Goal: Contribute content: Contribute content

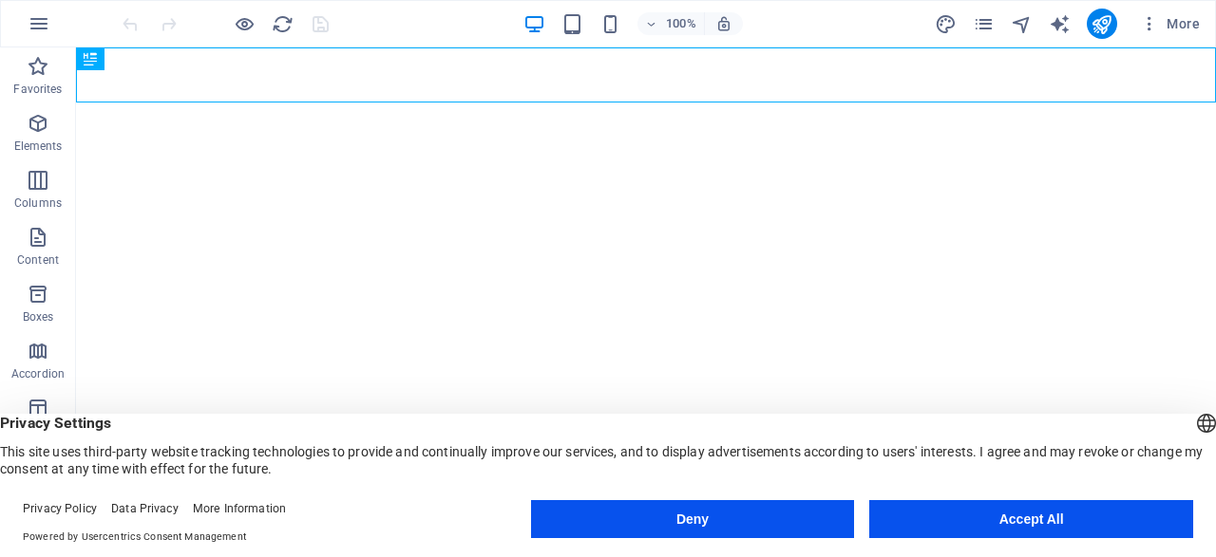
click at [321, 19] on img at bounding box center [322, 22] width 23 height 23
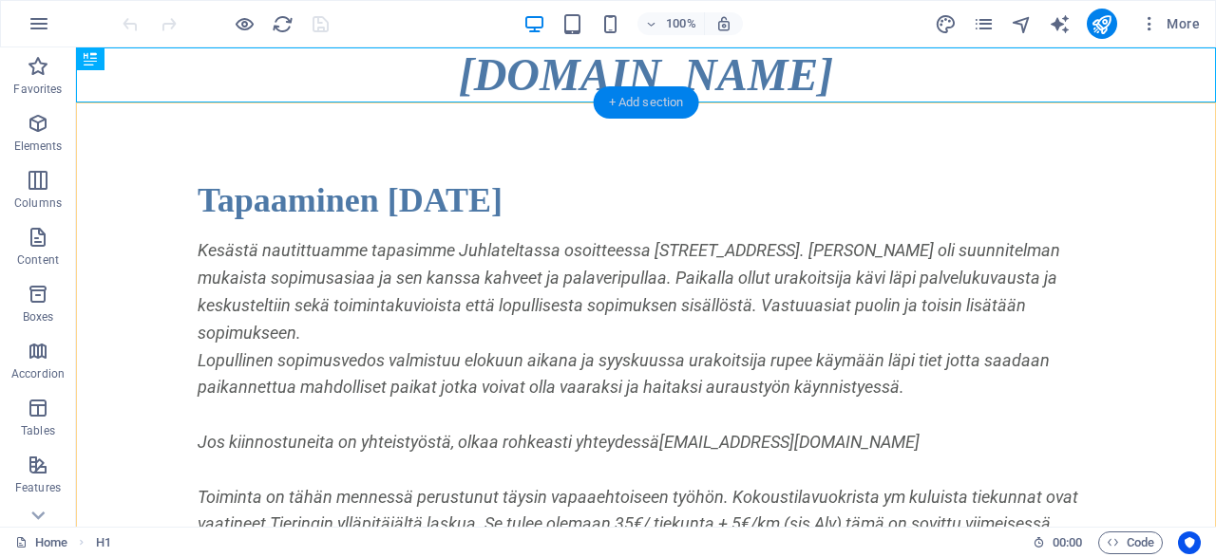
click at [660, 102] on div "+ Add section" at bounding box center [646, 102] width 105 height 32
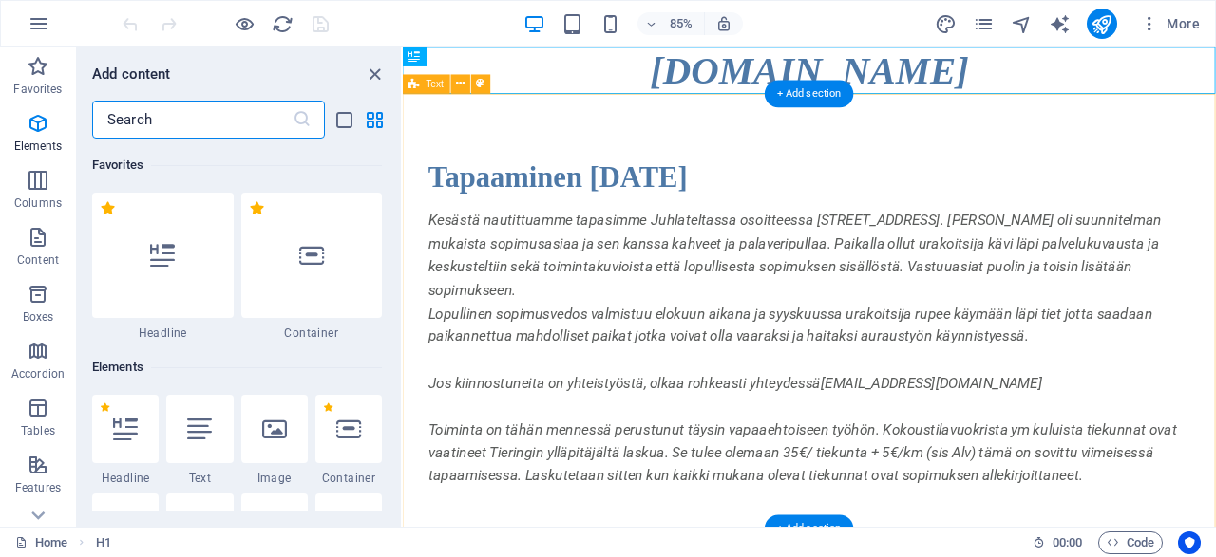
scroll to position [3323, 0]
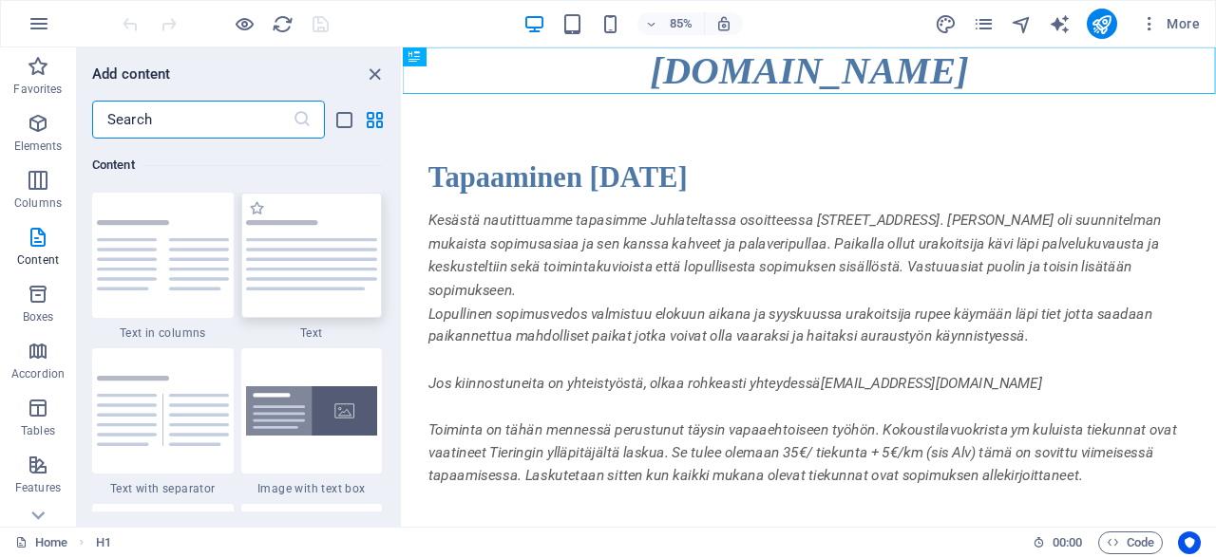
click at [303, 284] on img at bounding box center [312, 255] width 132 height 70
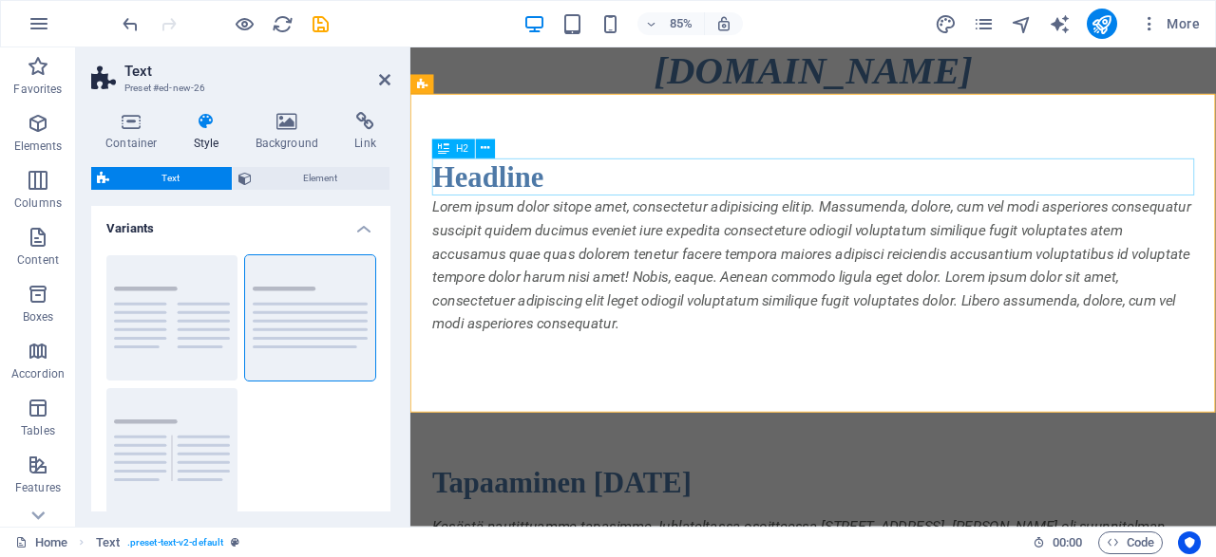
click at [539, 198] on div "Headline" at bounding box center [884, 201] width 896 height 45
click at [529, 196] on div "Headline" at bounding box center [884, 201] width 896 height 45
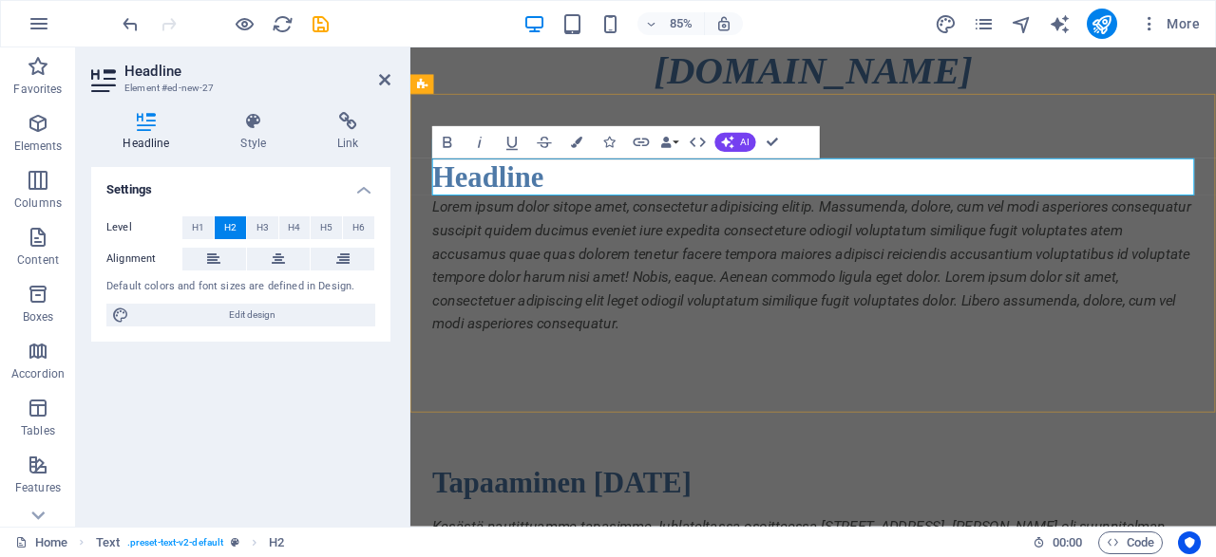
drag, startPoint x: 588, startPoint y: 195, endPoint x: 439, endPoint y: 191, distance: 149.1
click at [439, 191] on h2 "Headline" at bounding box center [884, 201] width 896 height 45
drag, startPoint x: 592, startPoint y: 212, endPoint x: 436, endPoint y: 202, distance: 156.0
click at [436, 202] on h2 "Headline" at bounding box center [884, 201] width 896 height 45
click at [543, 333] on div "Lorem ipsum dolor sitope amet, consectetur adipisicing elitip. Massumenda, dolo…" at bounding box center [884, 304] width 896 height 164
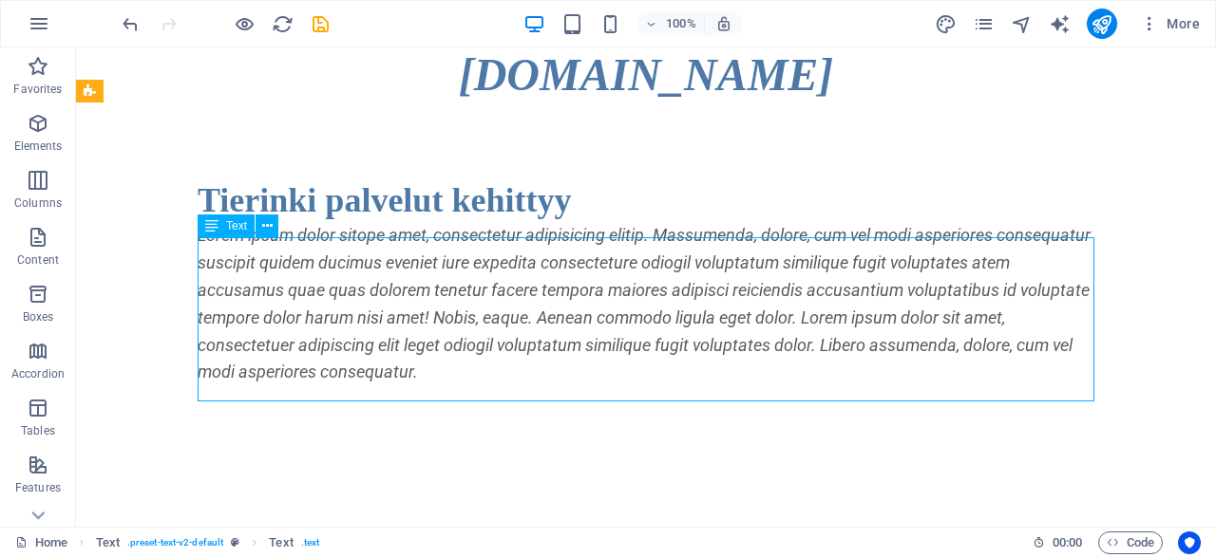
click at [417, 387] on div "Lorem ipsum dolor sitope amet, consectetur adipisicing elitip. Massumenda, dolo…" at bounding box center [646, 304] width 896 height 164
click at [414, 387] on div "Lorem ipsum dolor sitope amet, consectetur adipisicing elitip. Massumenda, dolo…" at bounding box center [646, 304] width 896 height 164
click at [424, 353] on div "Lorem ipsum dolor sitope amet, consectetur adipisicing elitip. Massumenda, dolo…" at bounding box center [646, 304] width 896 height 164
click at [422, 356] on div "Lorem ipsum dolor sitope amet, consectetur adipisicing elitip. Massumenda, dolo…" at bounding box center [646, 304] width 896 height 164
click at [428, 349] on div "Lorem ipsum dolor sitope amet, consectetur adipisicing elitip. Massumenda, dolo…" at bounding box center [646, 304] width 896 height 164
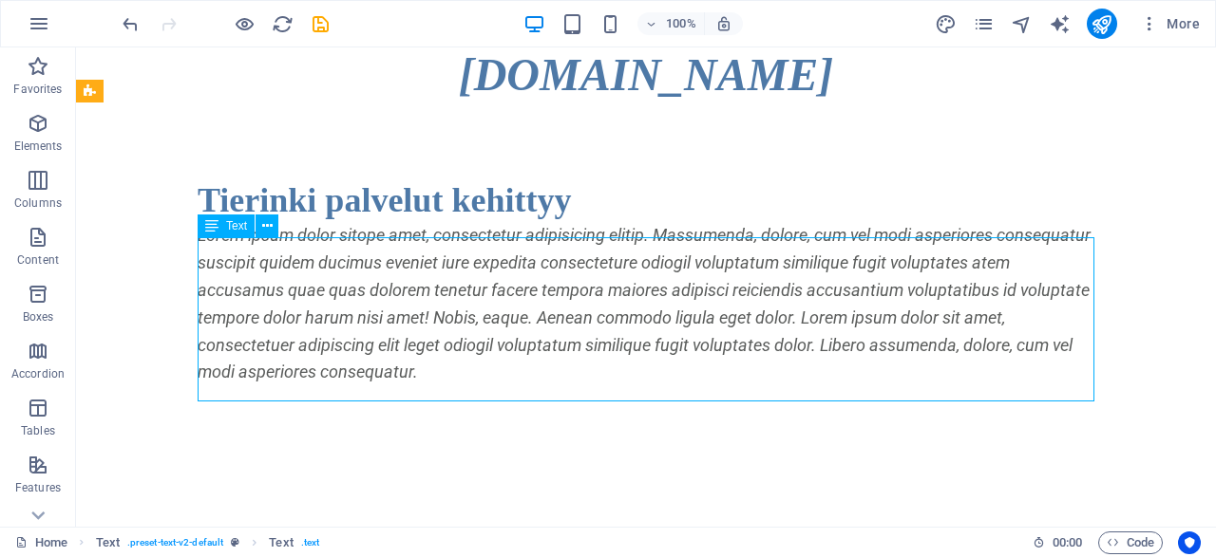
click at [428, 349] on div "Lorem ipsum dolor sitope amet, consectetur adipisicing elitip. Massumenda, dolo…" at bounding box center [646, 304] width 896 height 164
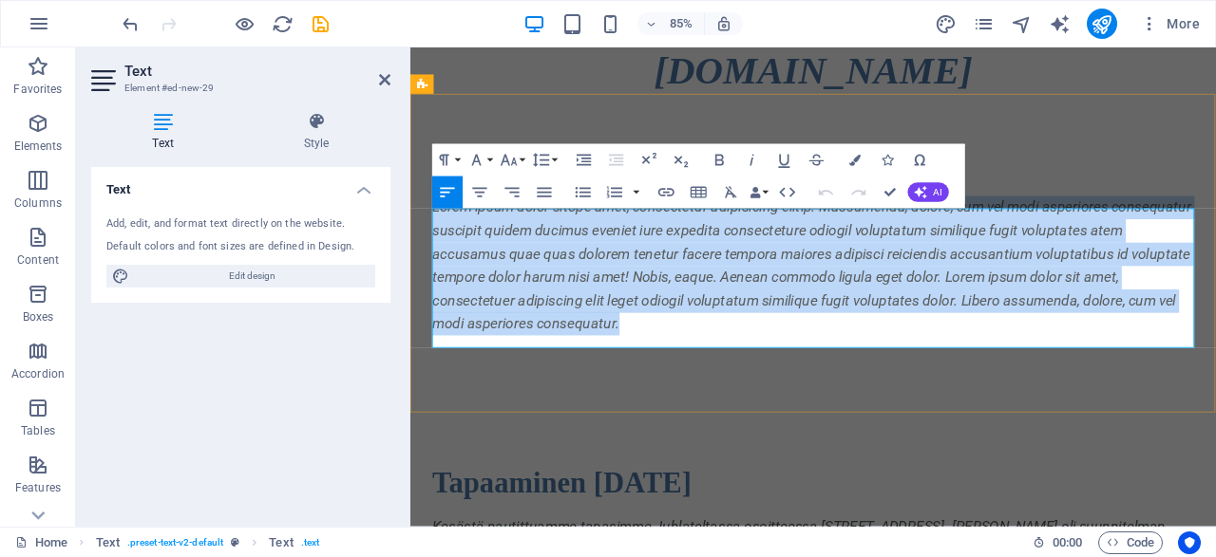
drag, startPoint x: 663, startPoint y: 395, endPoint x: 439, endPoint y: 250, distance: 267.1
click at [439, 250] on p "Lorem ipsum dolor sitope amet, consectetur adipisicing elitip. Massumenda, dolo…" at bounding box center [884, 304] width 896 height 164
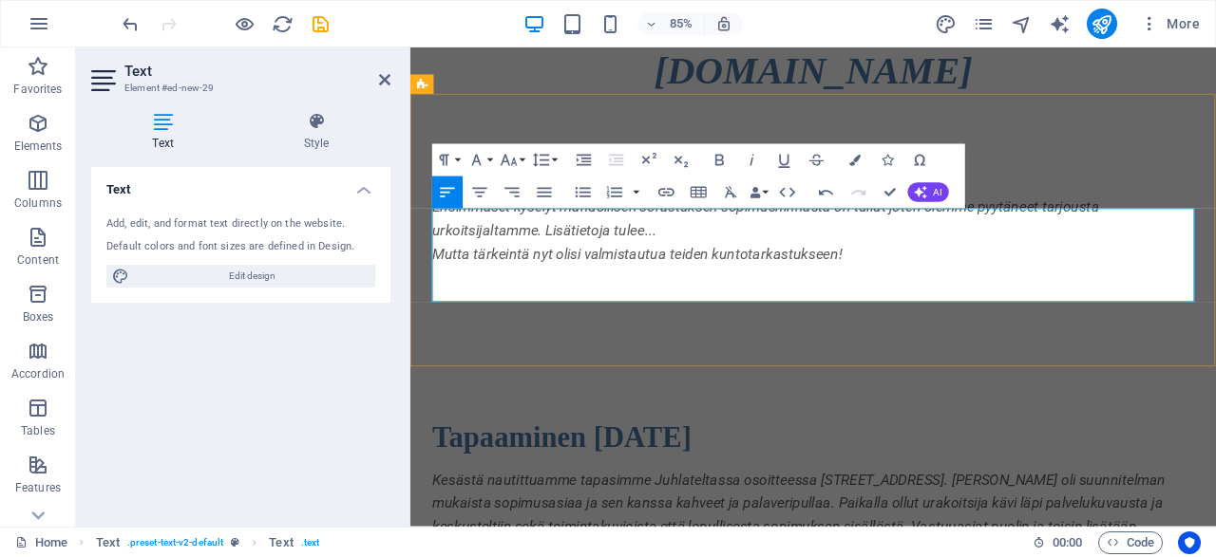
click at [711, 277] on p "Ensimmäset kyselyt mahdollisen sorastuksen sopimushinnasta on tullut joten olem…" at bounding box center [884, 249] width 896 height 55
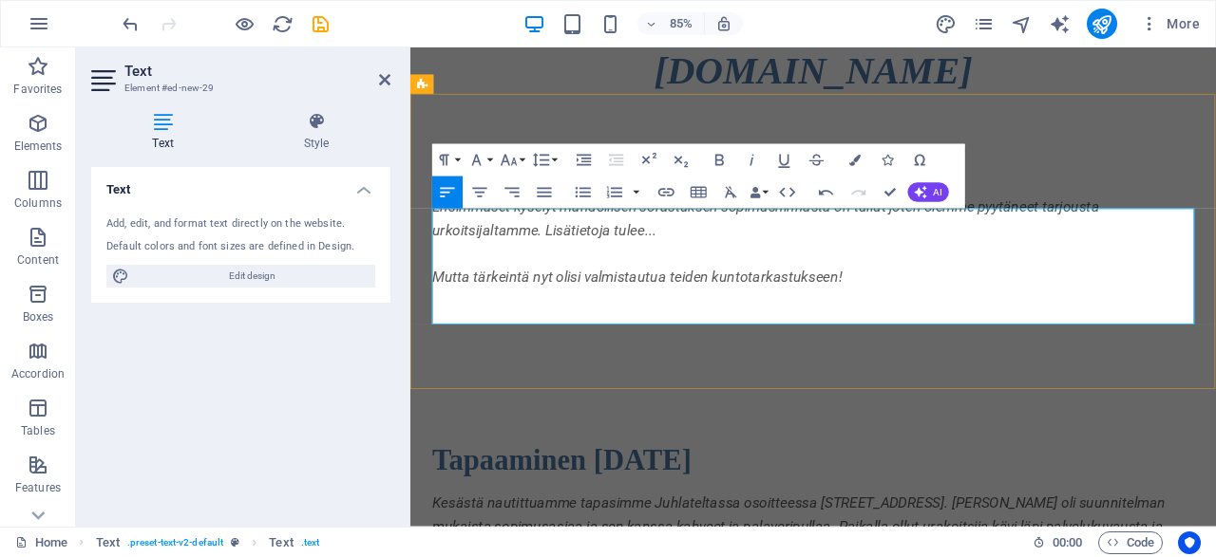
click at [971, 325] on p "Mutta tärkeintä nyt olisi valmistautua teiden kuntotarkastukseen!" at bounding box center [884, 319] width 896 height 28
click at [792, 305] on p at bounding box center [884, 291] width 896 height 28
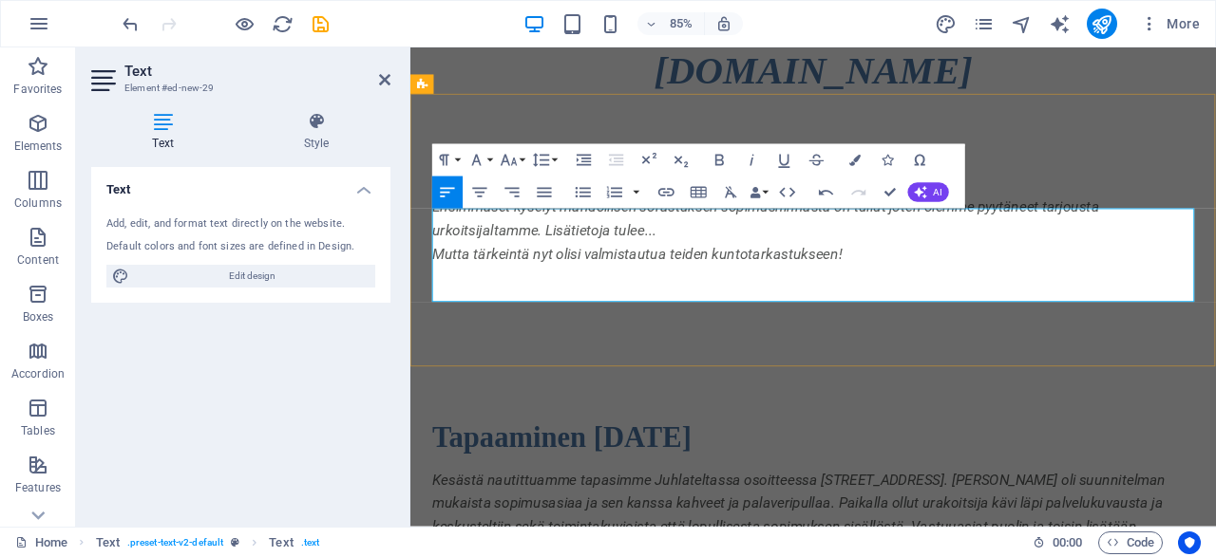
click at [988, 305] on p "Mutta tärkeintä nyt olisi valmistautua teiden kuntotarkastukseen!" at bounding box center [884, 291] width 896 height 28
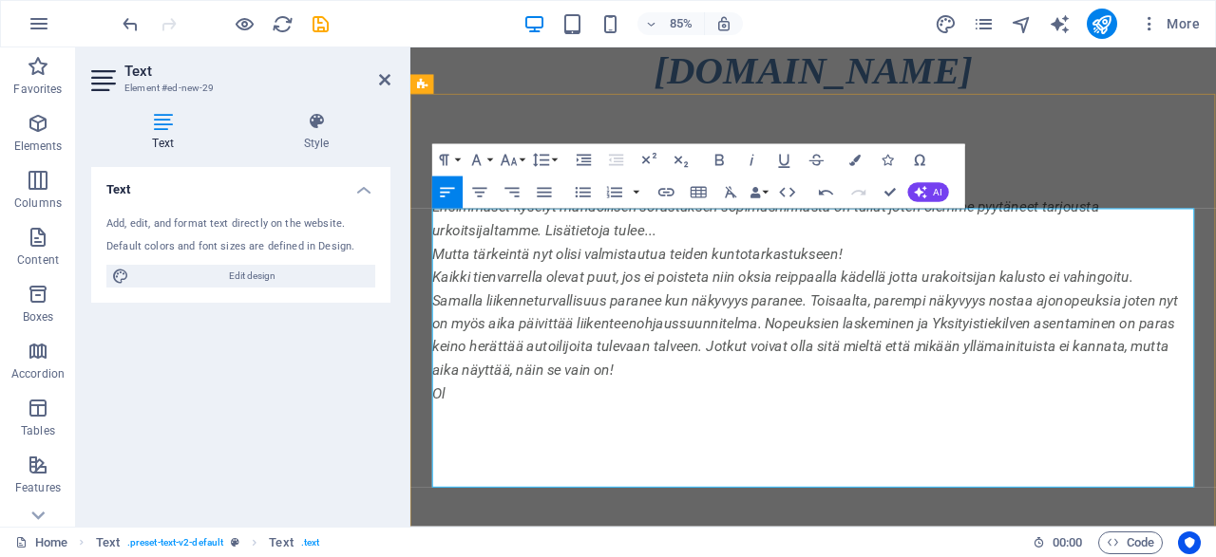
click at [478, 469] on p "Ol" at bounding box center [884, 456] width 896 height 28
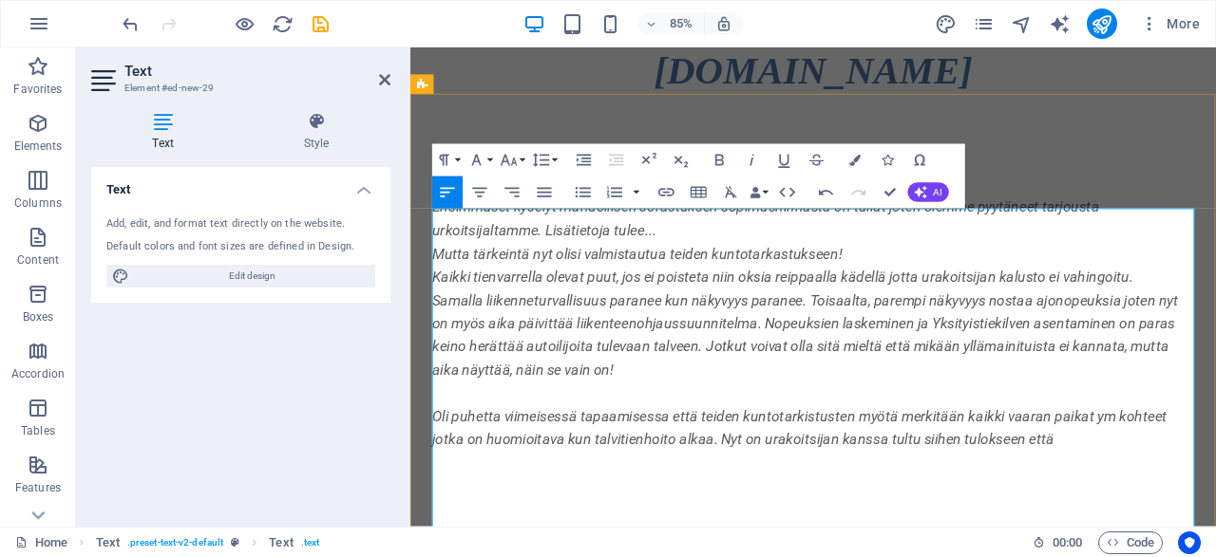
drag, startPoint x: 1182, startPoint y: 523, endPoint x: 974, endPoint y: 522, distance: 208.0
click at [974, 522] on p "Oli puhetta viimeisessä tapaamisessa että teiden kuntotarkistusten myötä merkit…" at bounding box center [884, 496] width 896 height 55
drag, startPoint x: 830, startPoint y: 528, endPoint x: 858, endPoint y: 559, distance: 41.7
click at [830, 524] on p "Oli puhetta viimeisessä tapaamisessa että teiden kuntotarkistusten myötä merkit…" at bounding box center [884, 496] width 896 height 55
click at [1007, 524] on p "Oli puhetta viimeisessä tapaamisessa että teiden kuntotarkistusten myötä merkit…" at bounding box center [884, 496] width 896 height 55
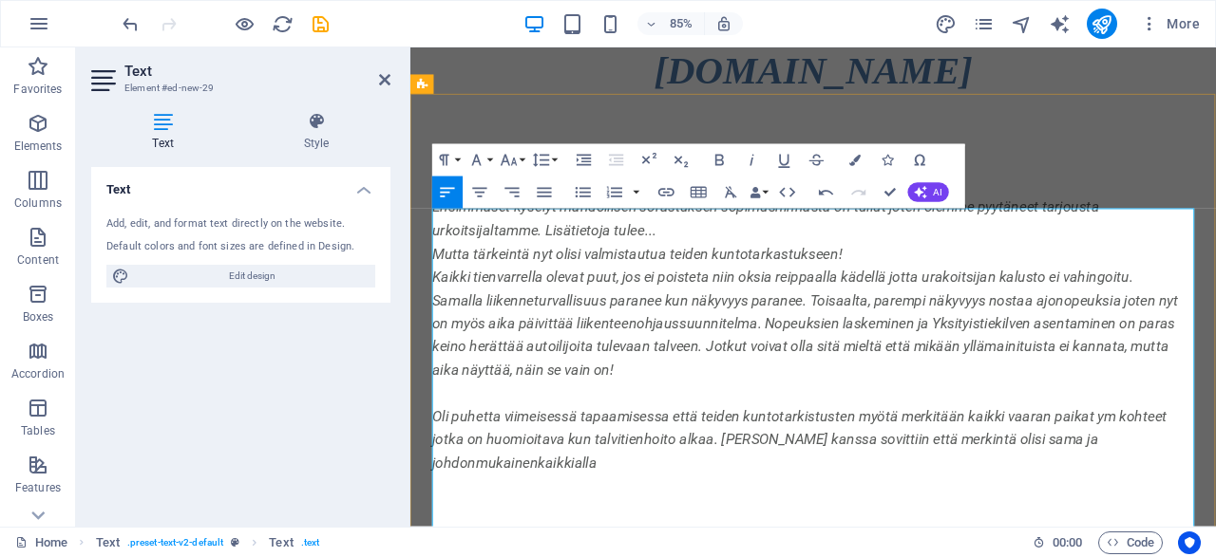
click at [554, 551] on p "Oli puhetta viimeisessä tapaamisessa että teiden kuntotarkistusten myötä merkit…" at bounding box center [884, 510] width 896 height 82
click at [706, 551] on p "Oli puhetta viimeisessä tapaamisessa että teiden kuntotarkistusten myötä merkit…" at bounding box center [884, 510] width 896 height 82
click at [484, 551] on p "Oli puhetta viimeisessä tapaamisessa että teiden kuntotarkistusten myötä merkit…" at bounding box center [884, 510] width 896 height 82
click at [636, 551] on p "Oli puhetta viimeisessä tapaamisessa että teiden kuntotarkistusten myötä merkit…" at bounding box center [884, 510] width 896 height 82
click at [1115, 526] on p "Oli puhetta viimeisessä tapaamisessa että teiden kuntotarkistusten myötä merkit…" at bounding box center [884, 510] width 896 height 82
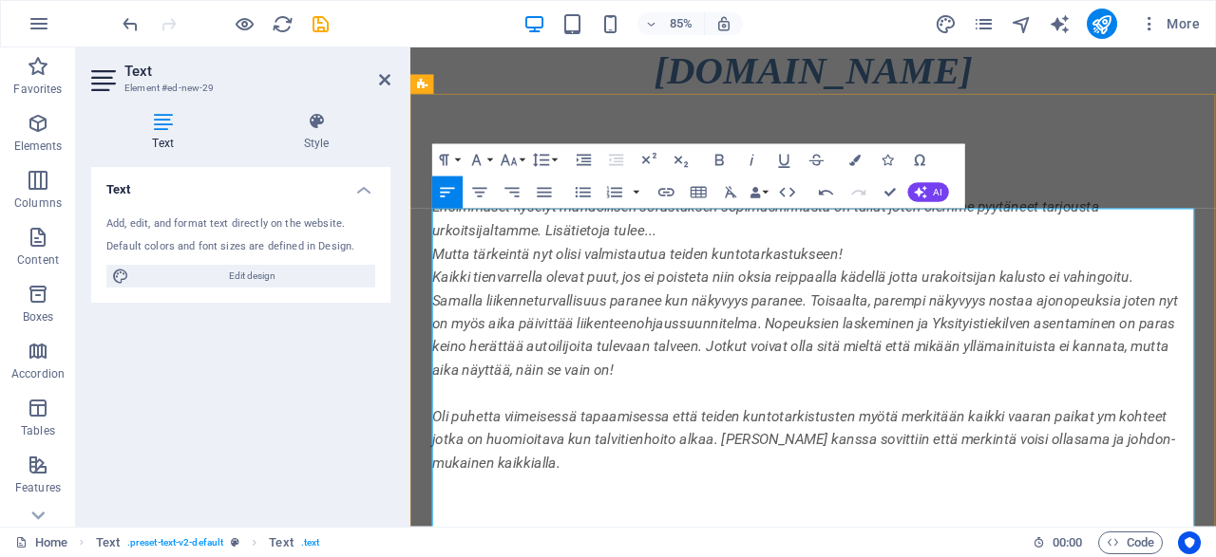
click at [622, 551] on p "Oli puhetta viimeisessä tapaamisessa että teiden kuntotarkistusten myötä merkit…" at bounding box center [884, 510] width 896 height 82
click at [792, 551] on p "Oli puhetta viimeisessä tapaamisessa että teiden kuntotarkistusten myötä merkit…" at bounding box center [884, 510] width 896 height 82
click at [975, 551] on p "Oli puhetta viimeisessä tapaamisessa että teiden kuntotarkistusten myötä merkit…" at bounding box center [884, 510] width 896 height 82
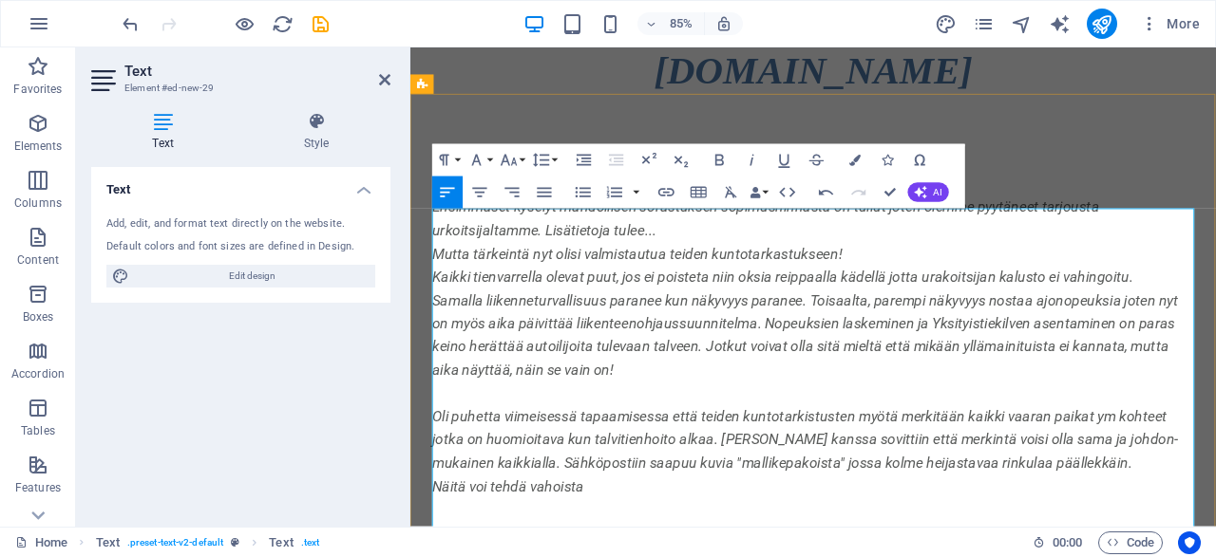
click at [569, 556] on p "Näitä voi tehdä vahoista" at bounding box center [884, 565] width 896 height 28
click at [663, 556] on p "Näitä voi tehdä vanhoista" at bounding box center [884, 565] width 896 height 28
click at [659, 556] on p "Näitä voi tehdä vanhoista" at bounding box center [884, 565] width 896 height 28
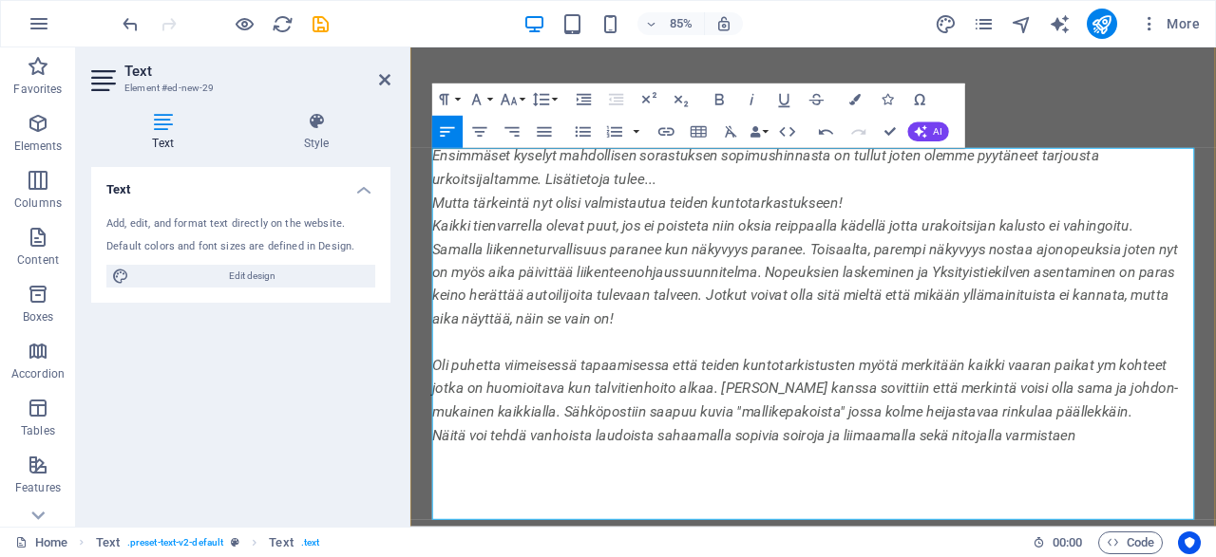
scroll to position [99, 0]
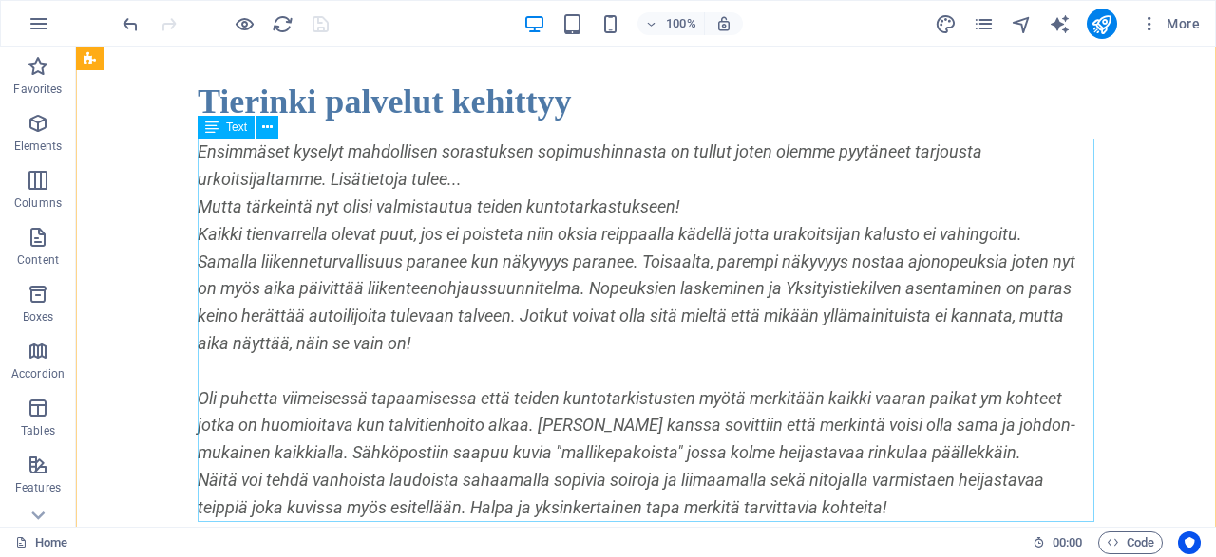
click at [465, 185] on div "Ensimmäset kyselyt mahdollisen sorastuksen sopimushinnasta on tullut joten olem…" at bounding box center [646, 330] width 896 height 383
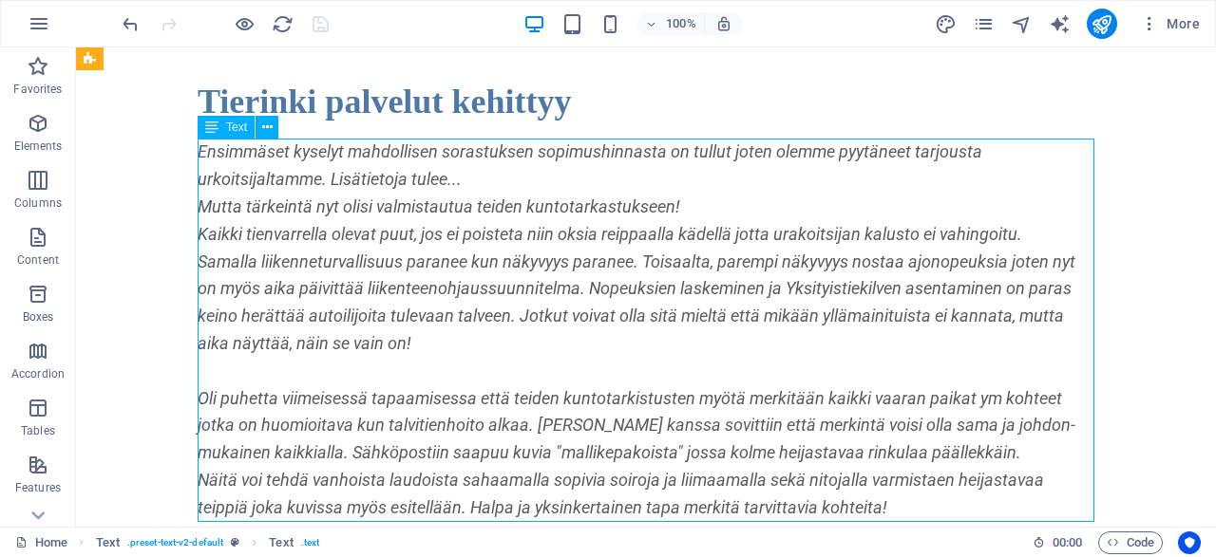
click at [465, 185] on div "Ensimmäset kyselyt mahdollisen sorastuksen sopimushinnasta on tullut joten olem…" at bounding box center [646, 330] width 896 height 383
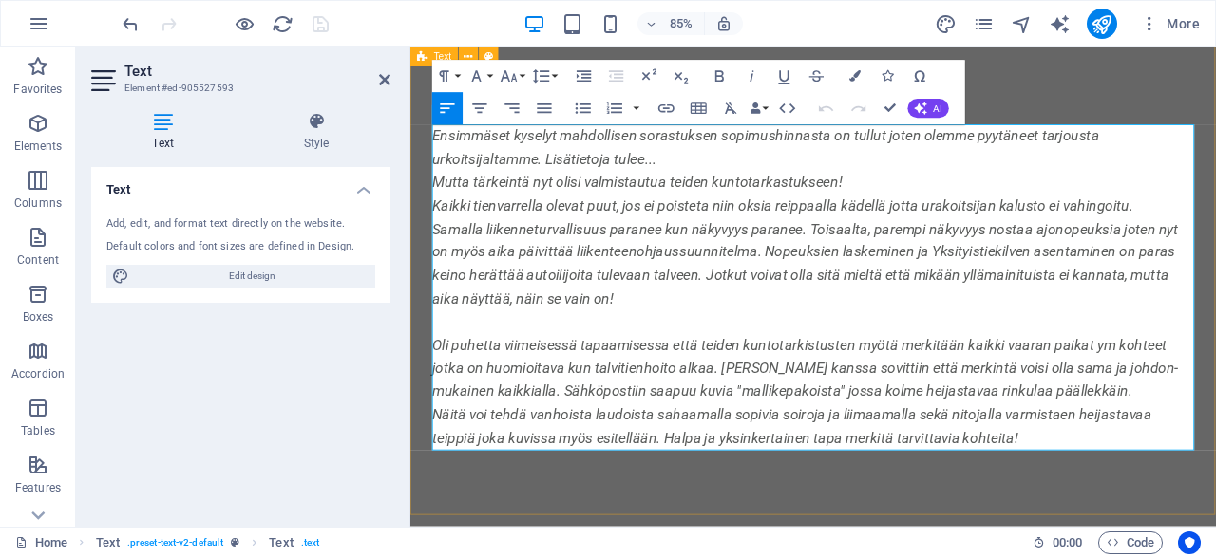
click at [712, 175] on p "Ensimmäset kyselyt mahdollisen sorastuksen sopimushinnasta on tullut joten olem…" at bounding box center [884, 166] width 896 height 55
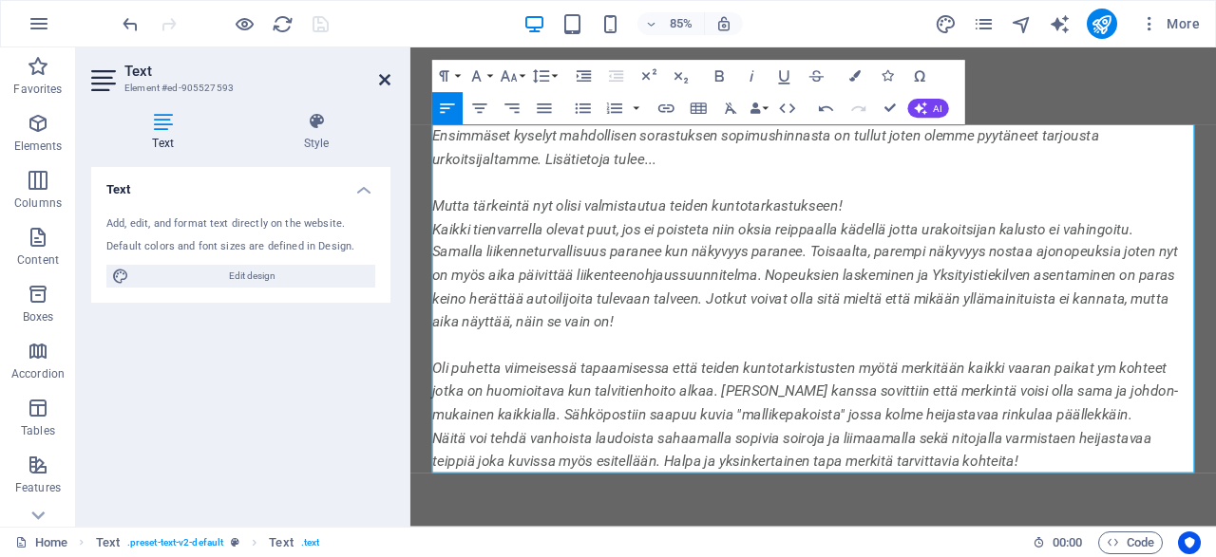
click at [386, 77] on icon at bounding box center [384, 79] width 11 height 15
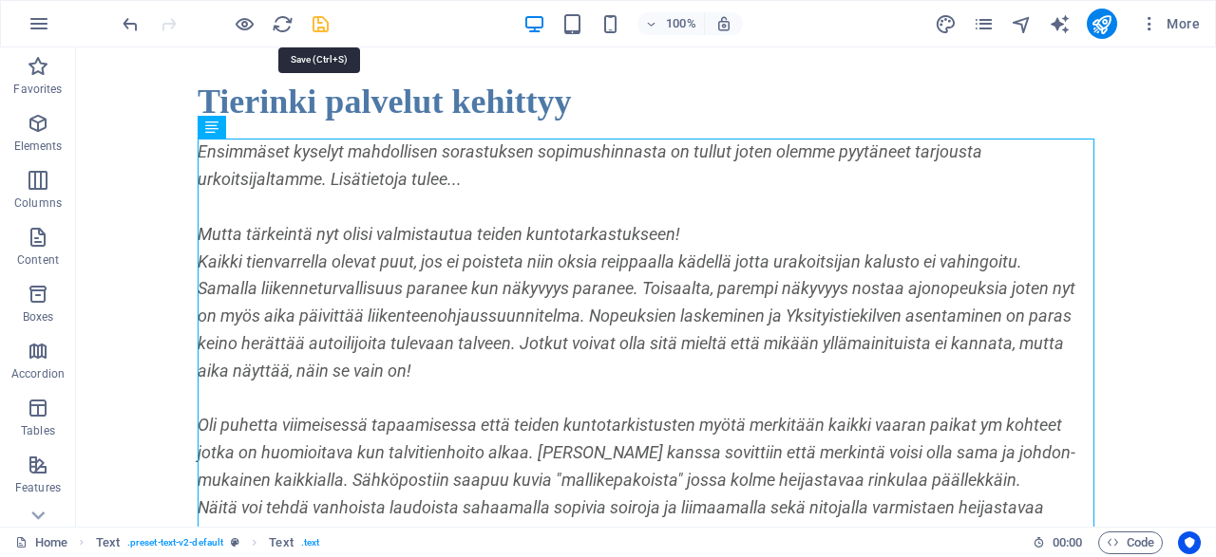
click at [314, 16] on icon "save" at bounding box center [321, 24] width 22 height 22
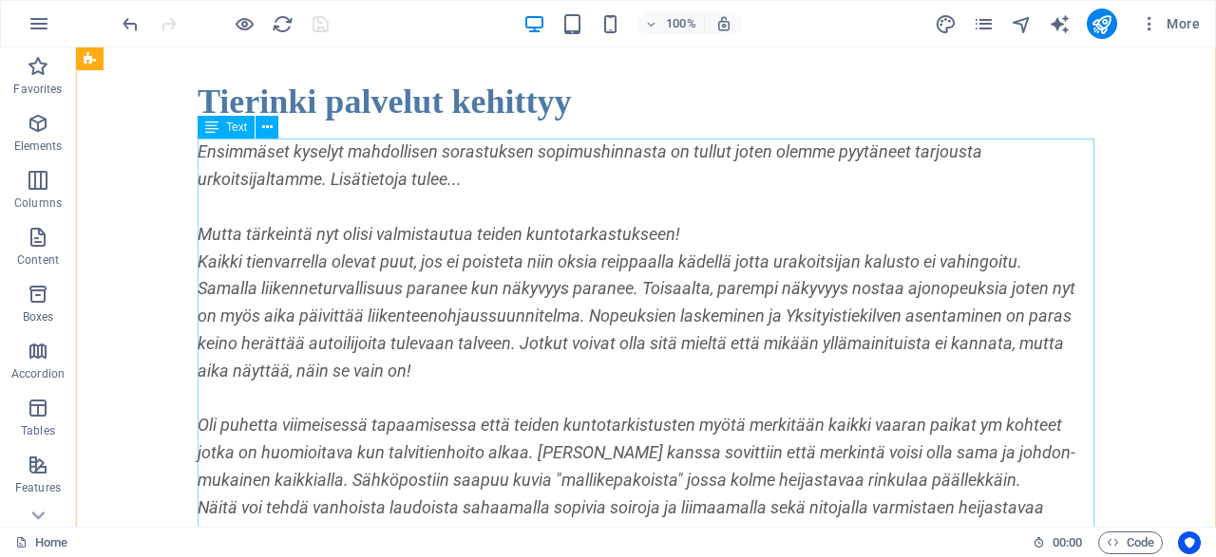
click at [451, 292] on div "Ensimmäset kyselyt mahdollisen sorastuksen sopimushinnasta on tullut joten olem…" at bounding box center [646, 344] width 896 height 410
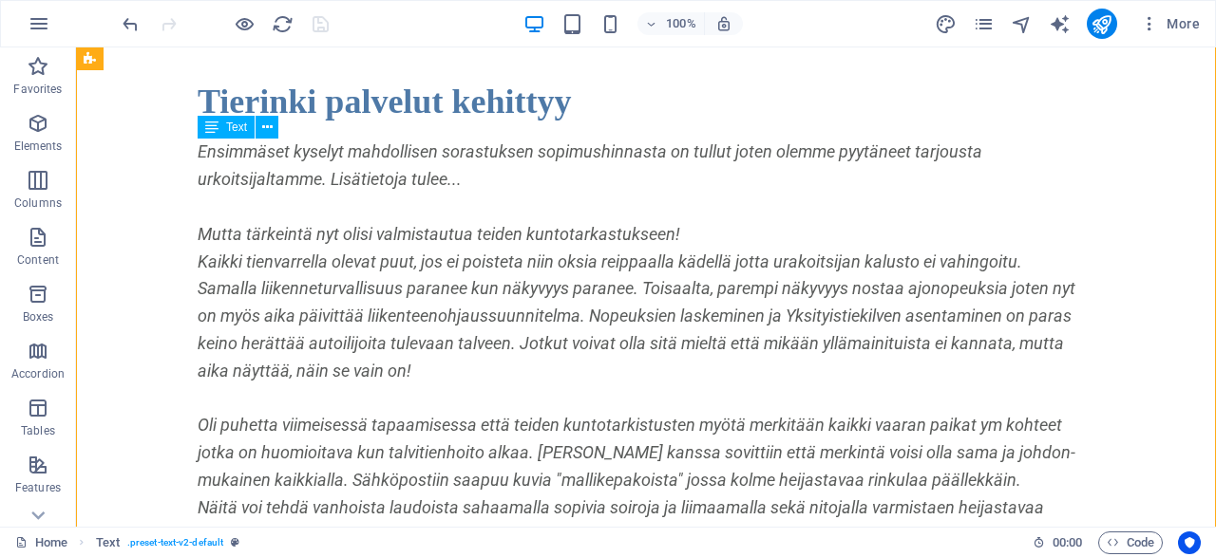
click at [451, 290] on div "Ensimmäset kyselyt mahdollisen sorastuksen sopimushinnasta on tullut joten olem…" at bounding box center [646, 344] width 896 height 410
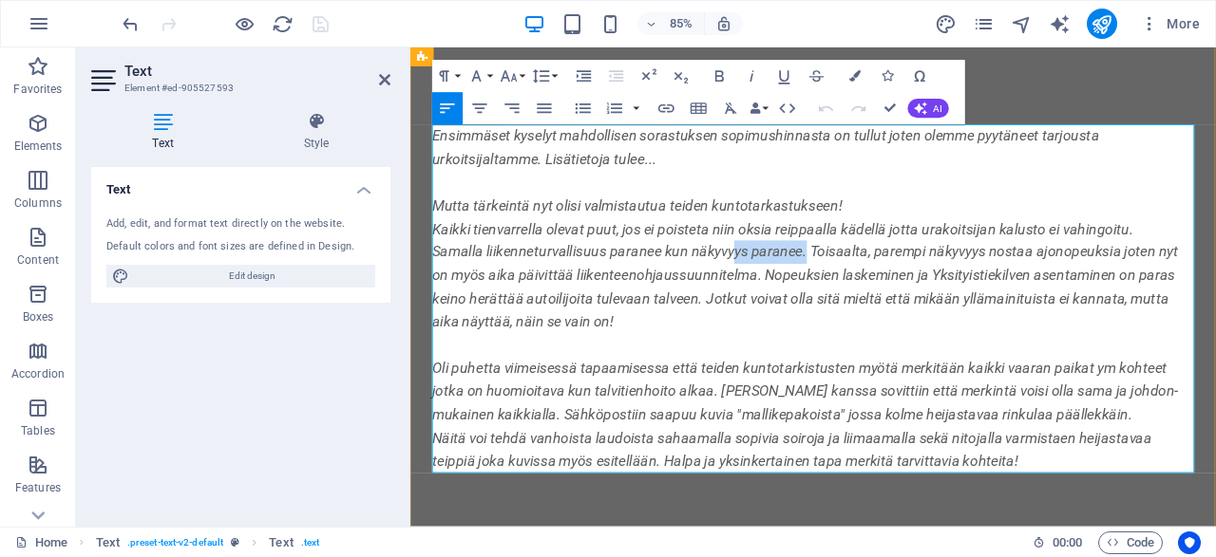
drag, startPoint x: 873, startPoint y: 290, endPoint x: 792, endPoint y: 291, distance: 80.7
click at [792, 291] on p "Samalla liikenneturvallisuus paranee kun näkyvyys paranee. Toisaalta, parempi n…" at bounding box center [884, 329] width 896 height 109
click at [1117, 290] on p "Samalla liikenneturvallisuus paranee kun näkyvyyttä tulee lisää. Toisaalta, par…" at bounding box center [884, 329] width 896 height 109
click at [800, 345] on p "Samalla liikenneturvallisuus paranee kun näkyvyyttä tulee lisää. Toisaalta, par…" at bounding box center [884, 329] width 896 height 109
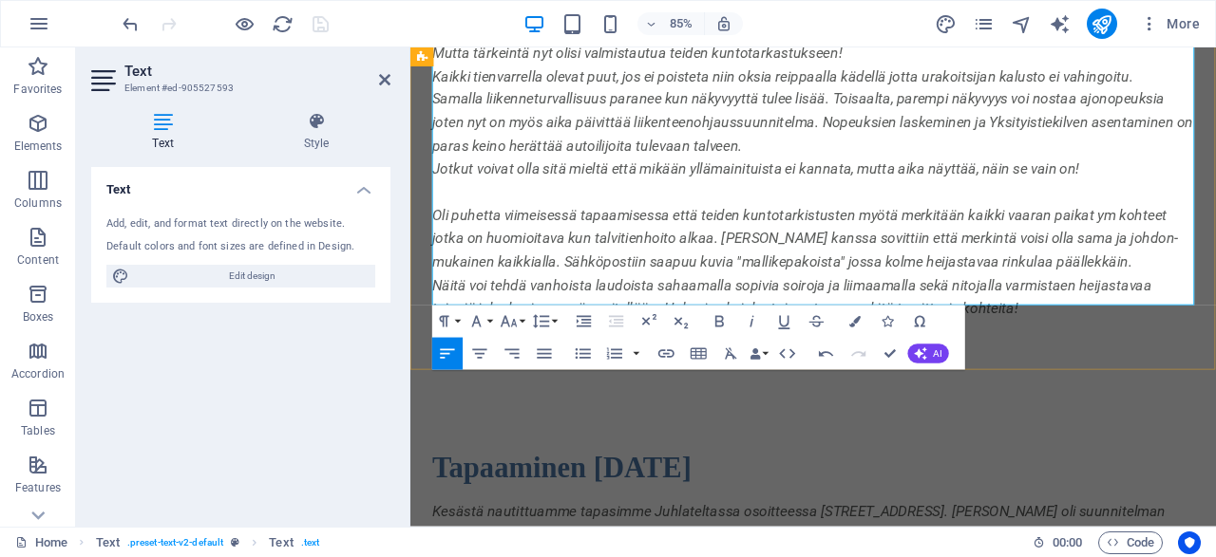
scroll to position [296, 0]
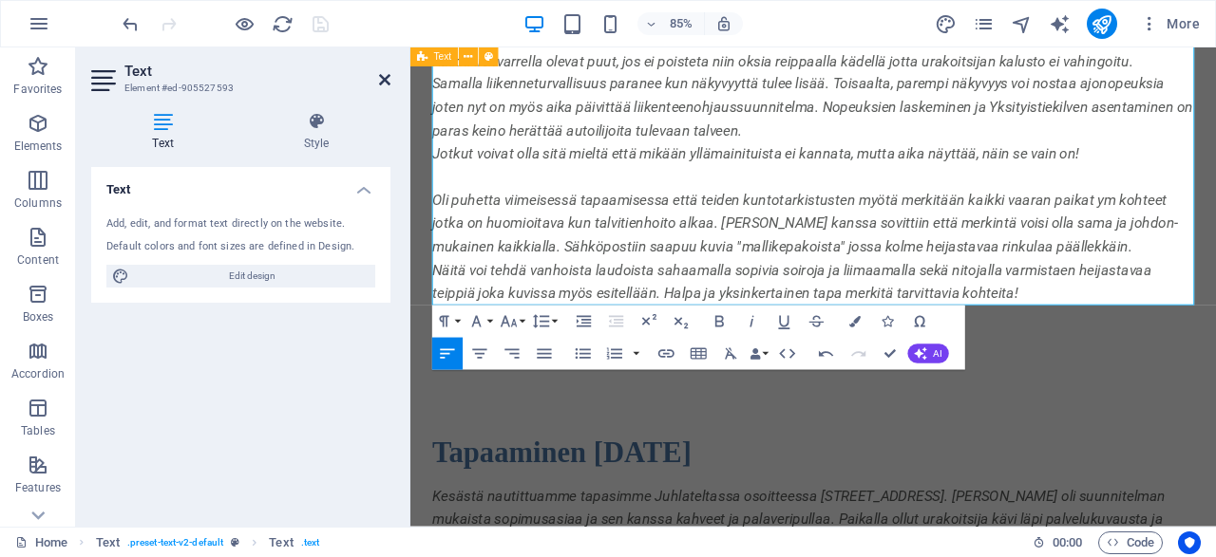
click at [382, 78] on icon at bounding box center [384, 79] width 11 height 15
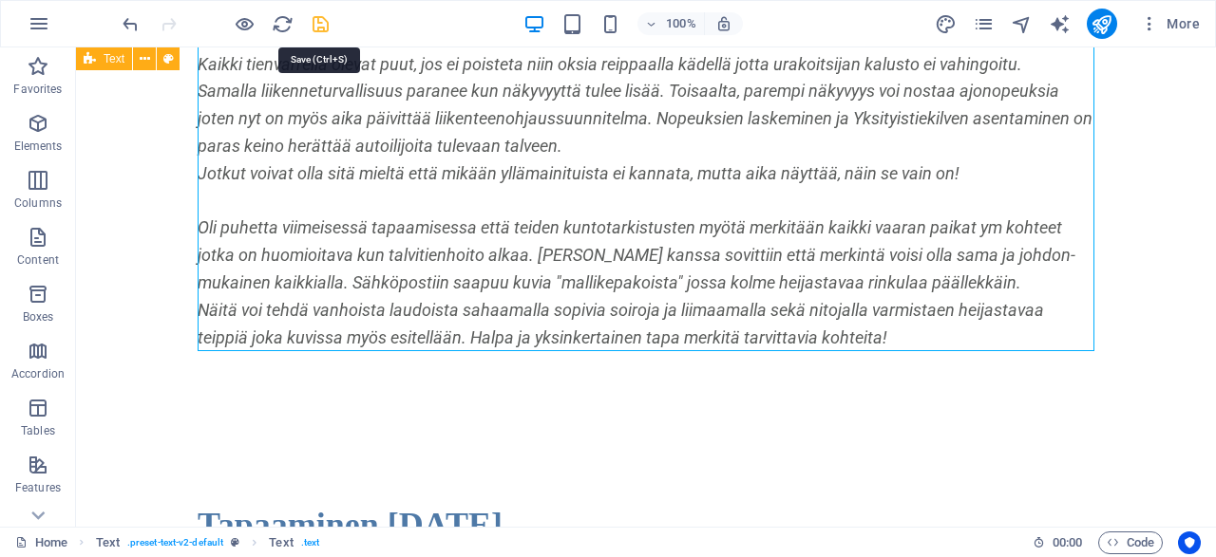
click at [318, 22] on icon "save" at bounding box center [321, 24] width 22 height 22
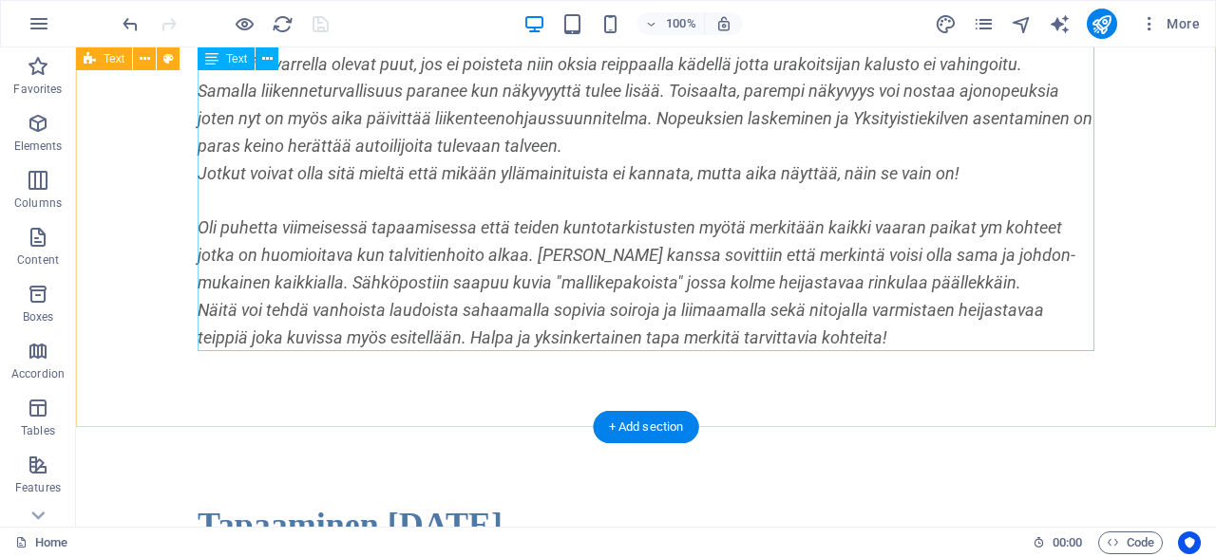
click at [476, 123] on div "Ensimmäset kyselyt mahdollisen sorastuksen sopimushinnasta on tullut joten olem…" at bounding box center [646, 146] width 896 height 410
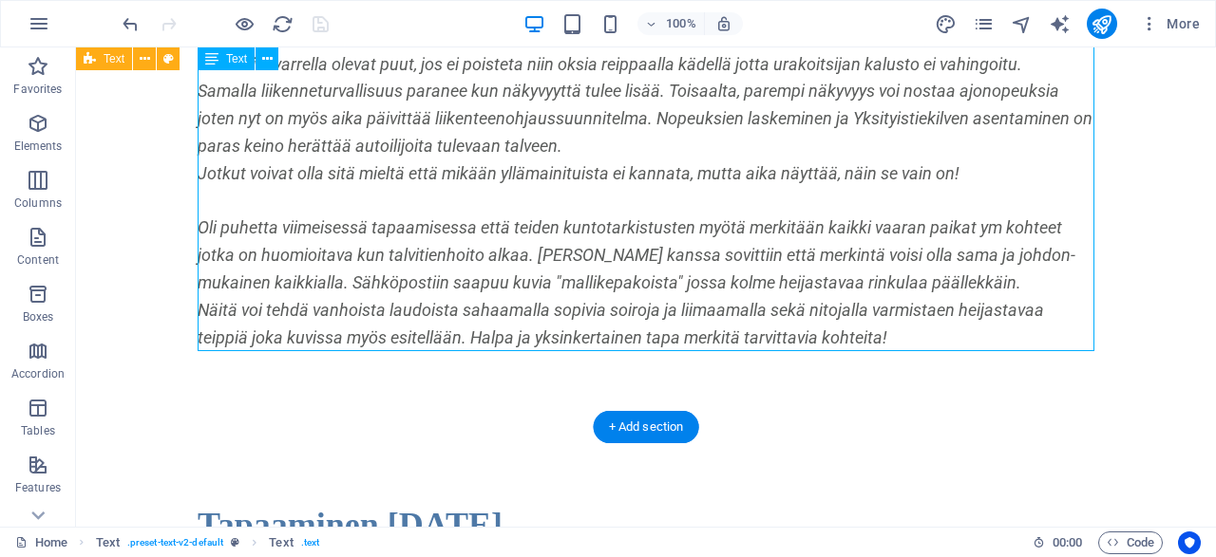
click at [476, 123] on div "Ensimmäset kyselyt mahdollisen sorastuksen sopimushinnasta on tullut joten olem…" at bounding box center [646, 146] width 896 height 410
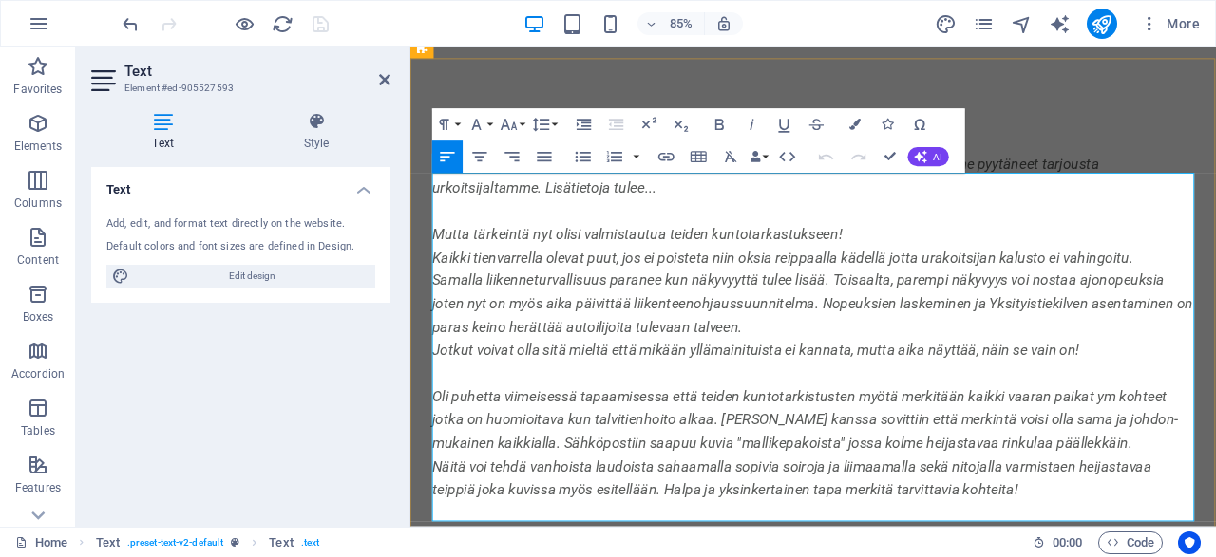
scroll to position [99, 0]
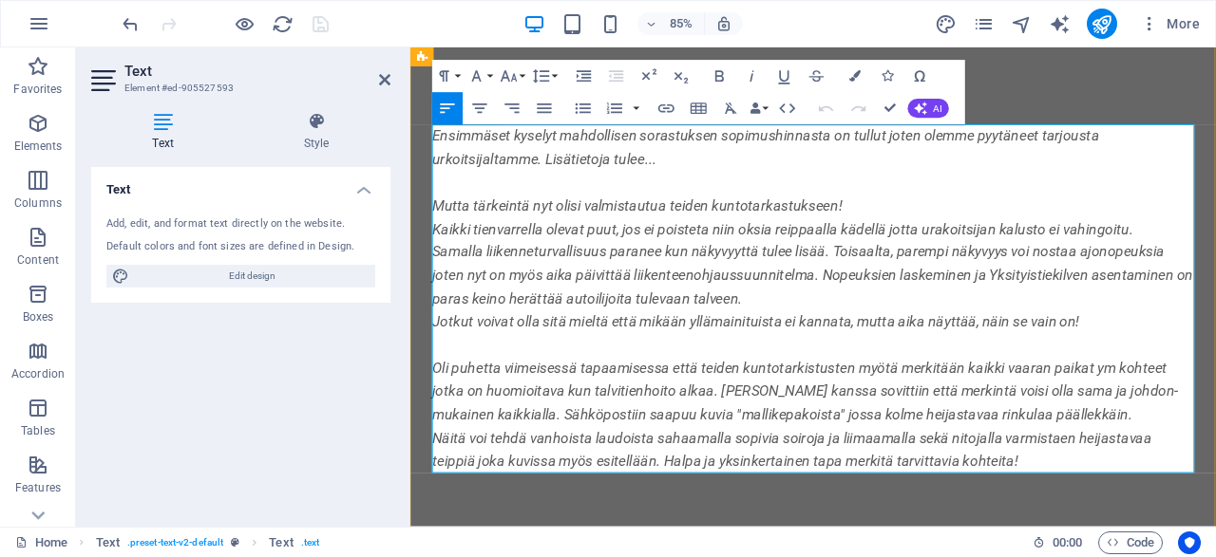
click at [820, 348] on p "Samalla liikenneturvallisuus paranee kun näkyvyyttä tulee lisää. Toisaalta, par…" at bounding box center [884, 316] width 896 height 82
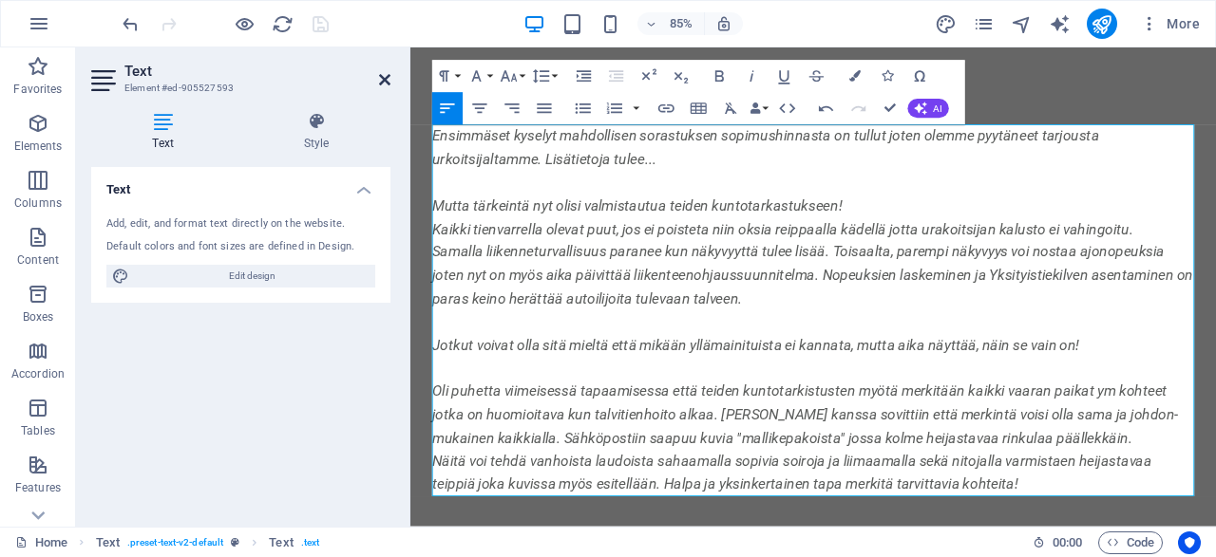
click at [381, 81] on icon at bounding box center [384, 79] width 11 height 15
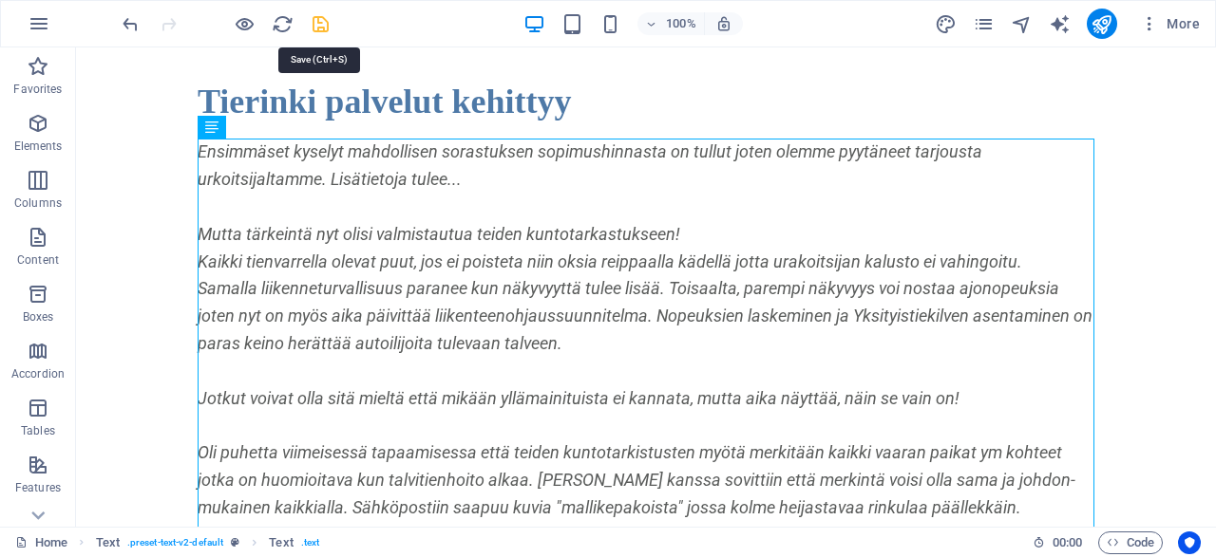
click at [320, 26] on icon "save" at bounding box center [321, 24] width 22 height 22
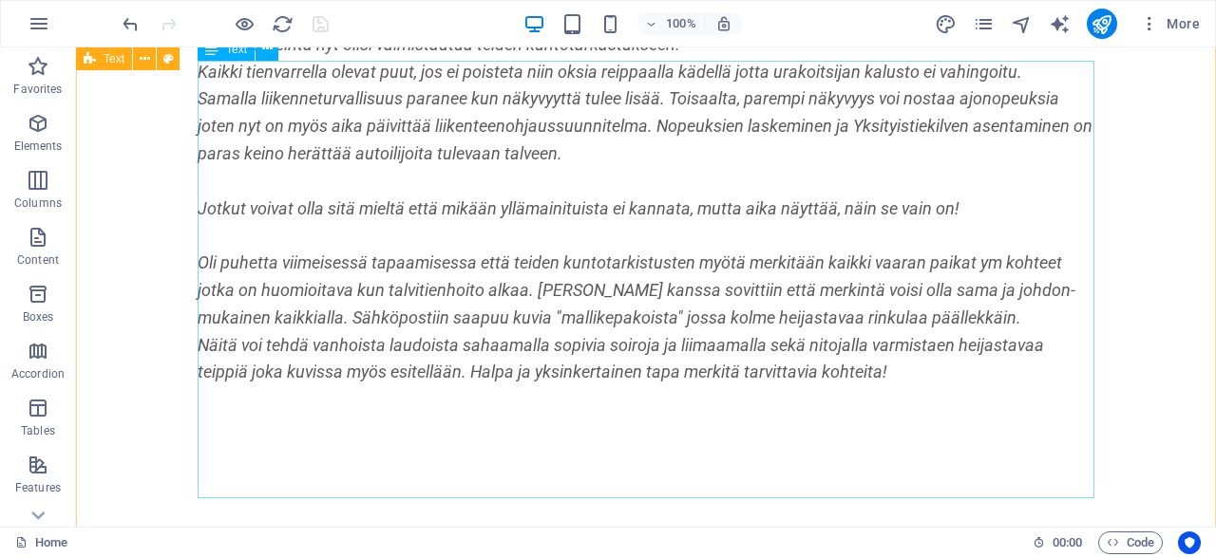
scroll to position [296, 0]
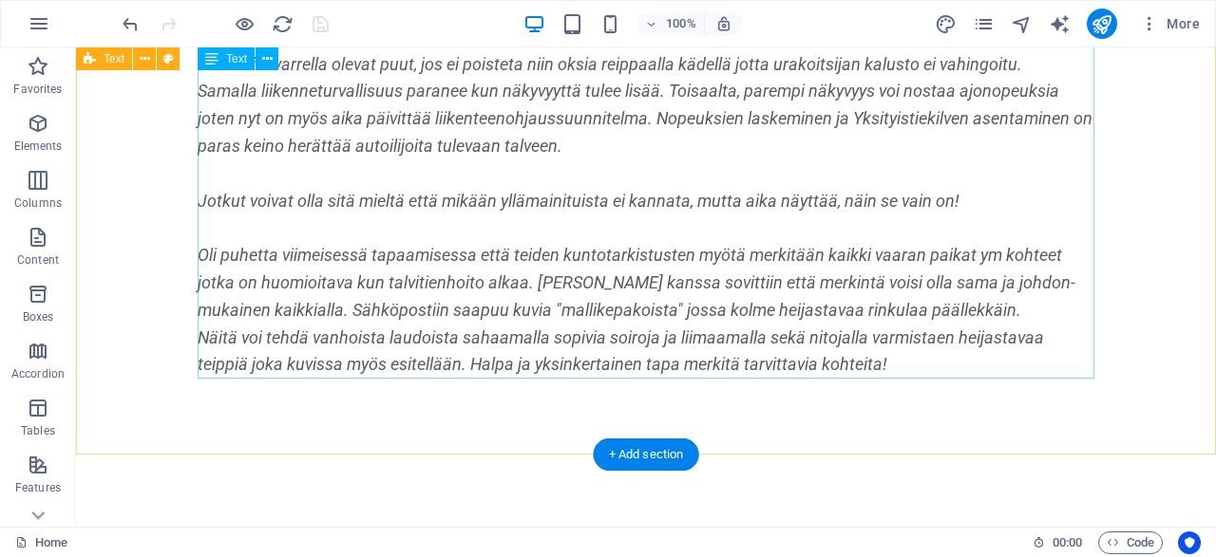
click at [890, 284] on div "Ensimmäset kyselyt mahdollisen sorastuksen sopimushinnasta on tullut joten olem…" at bounding box center [646, 160] width 896 height 438
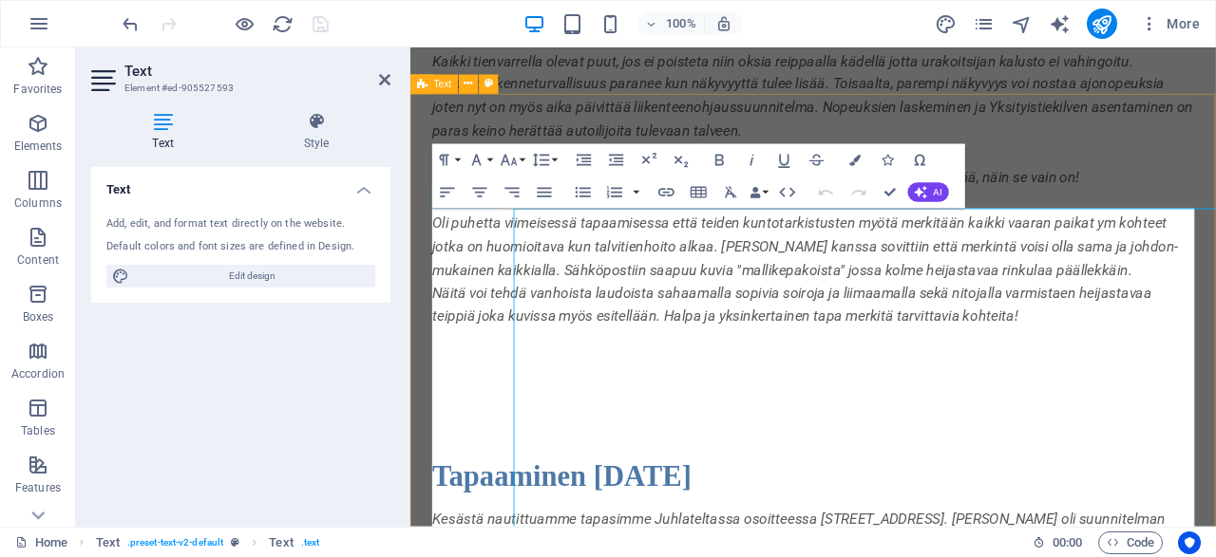
scroll to position [0, 0]
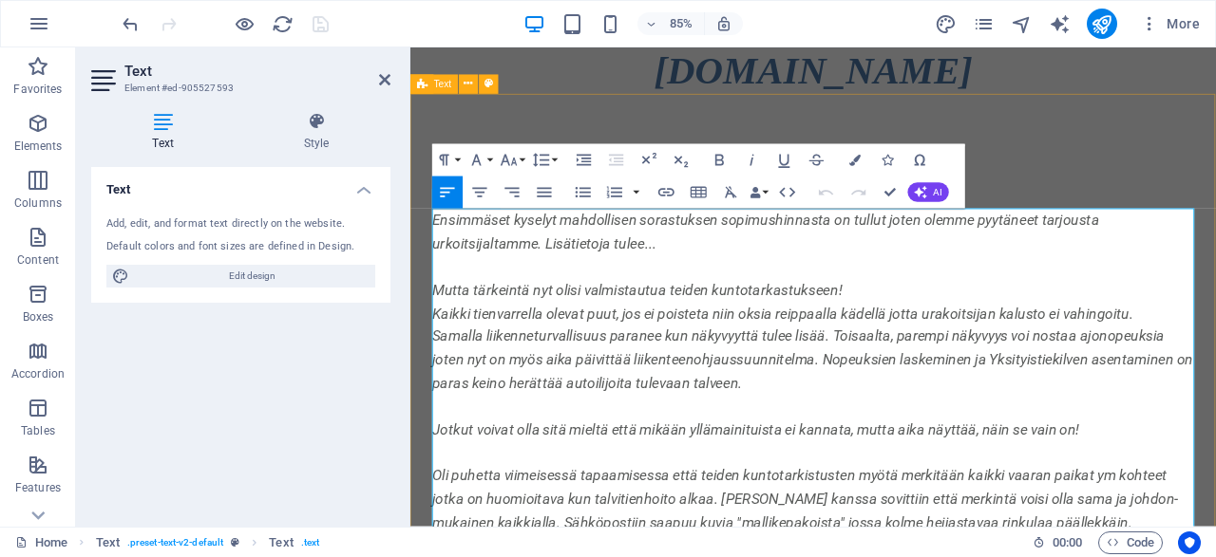
click at [385, 80] on icon at bounding box center [384, 79] width 11 height 15
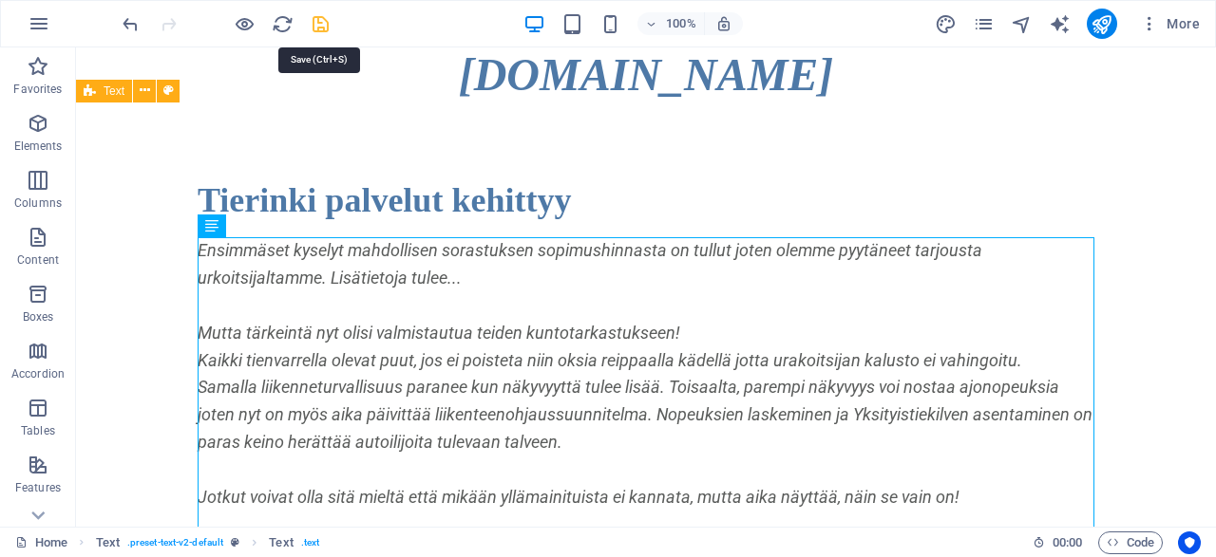
click at [318, 20] on icon "save" at bounding box center [321, 24] width 22 height 22
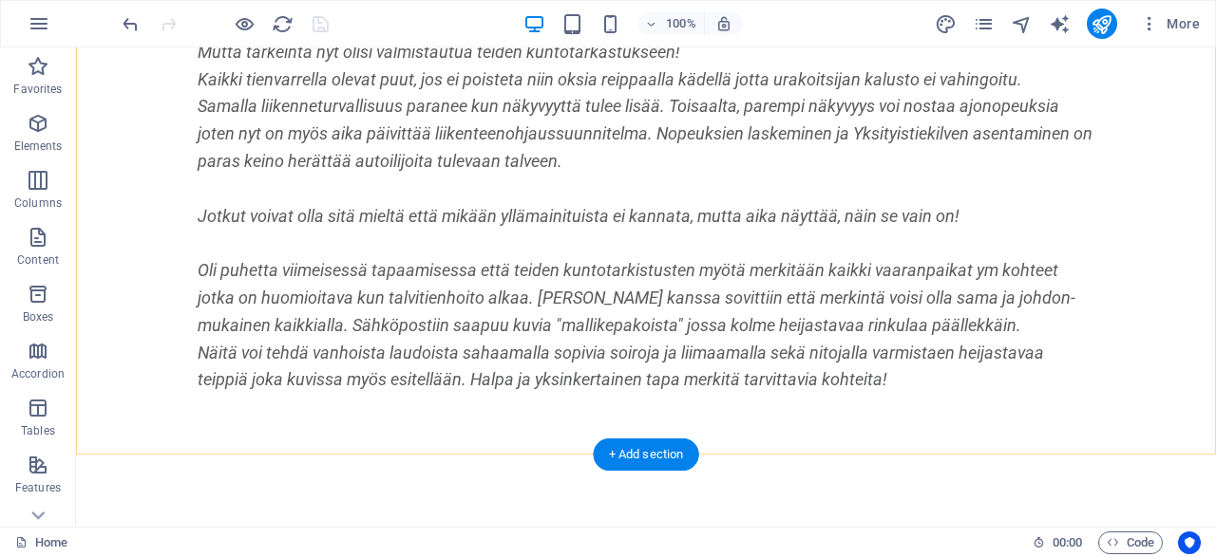
scroll to position [395, 0]
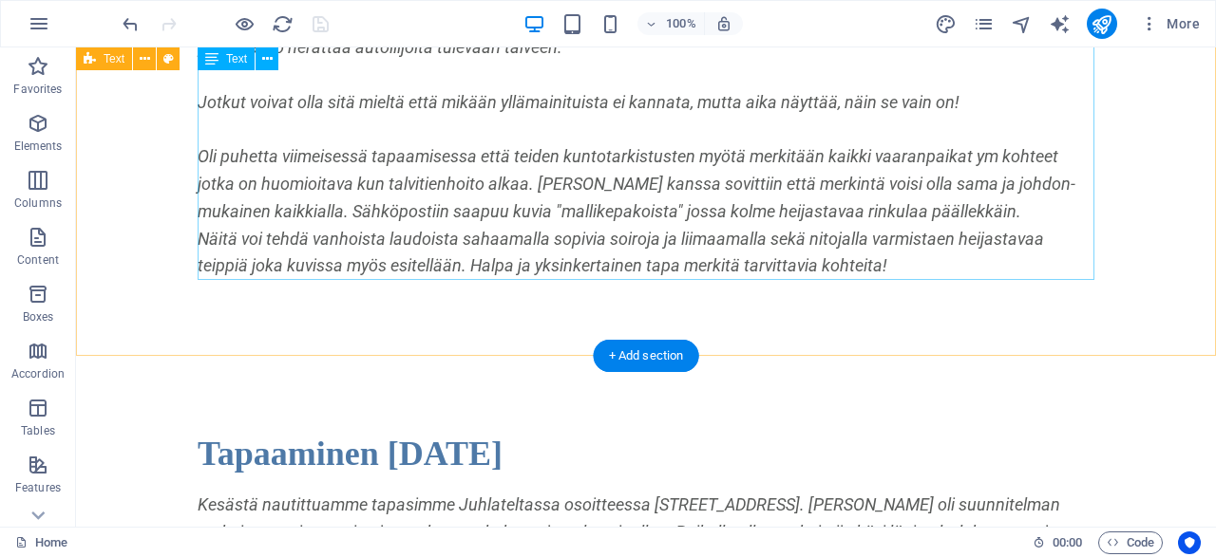
click at [592, 176] on div "Ensimmäset kyselyt mahdollisen sorastuksen sopimushinnasta on tullut joten olem…" at bounding box center [646, 61] width 896 height 438
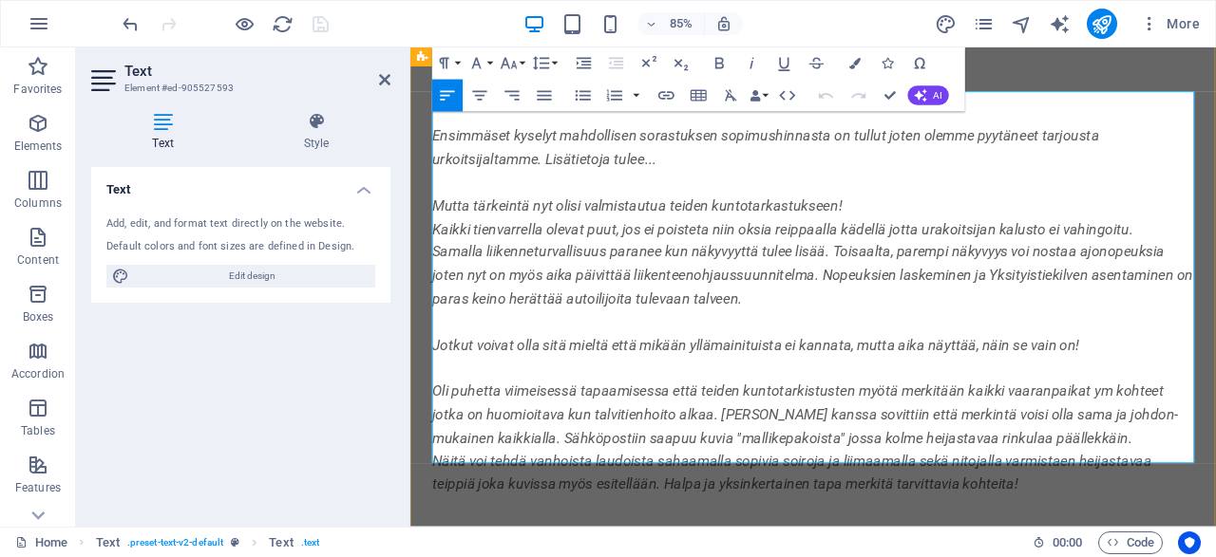
scroll to position [197, 0]
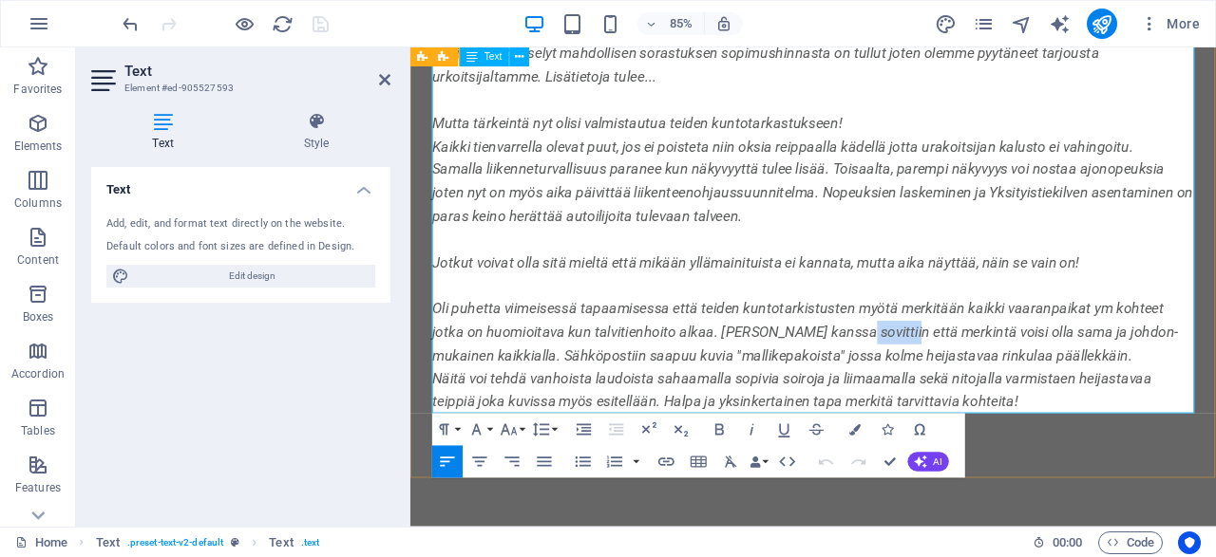
drag, startPoint x: 937, startPoint y: 382, endPoint x: 882, endPoint y: 385, distance: 55.2
click at [882, 385] on p "Oli puhetta viimeisessä tapaamisessa että teiden kuntotarkistusten myötä merkit…" at bounding box center [884, 383] width 896 height 82
drag, startPoint x: 590, startPoint y: 403, endPoint x: 629, endPoint y: 413, distance: 40.3
click at [590, 404] on p "Oli puhetta viimeisessä tapaamisessa että teiden kuntotarkistusten myötä merkit…" at bounding box center [884, 383] width 896 height 82
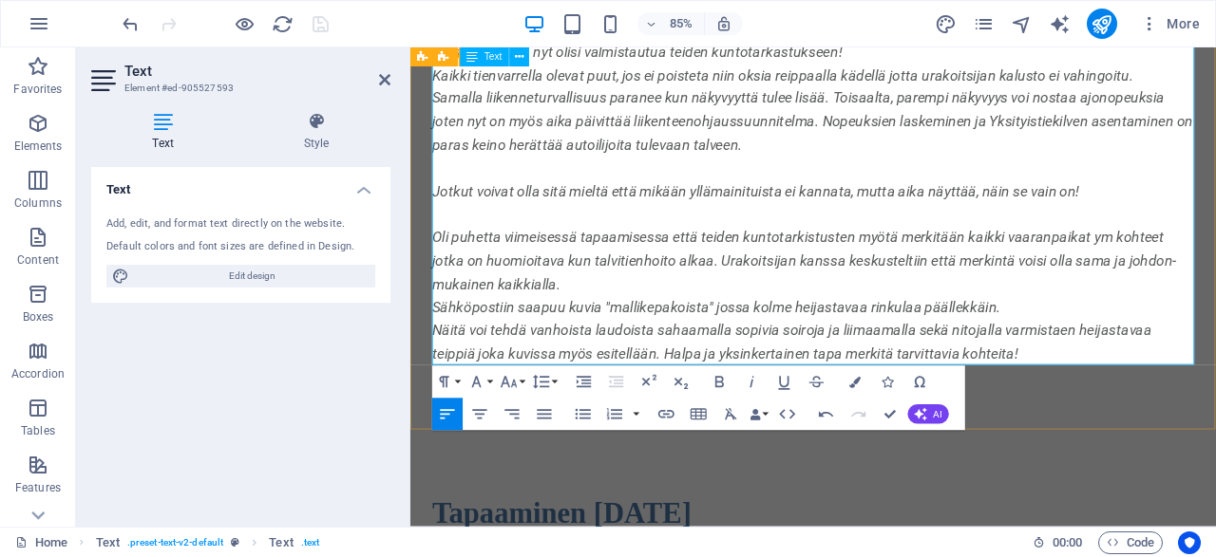
scroll to position [394, 0]
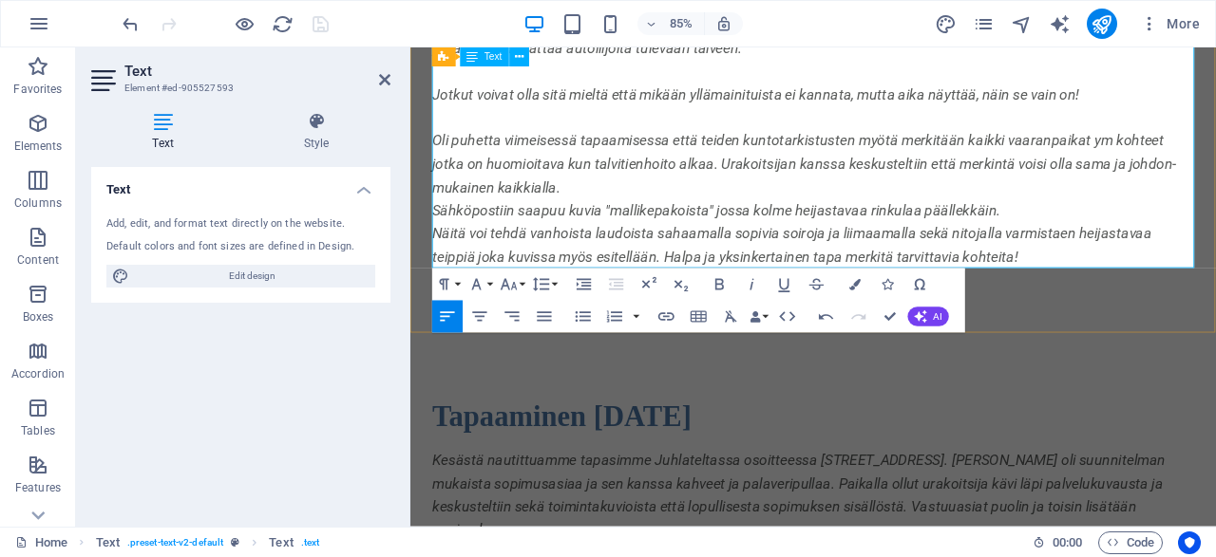
click at [633, 212] on p "Oli puhetta viimeisessä tapaamisessa että teiden kuntotarkistusten myötä merkit…" at bounding box center [884, 185] width 896 height 82
click at [381, 78] on icon at bounding box center [384, 79] width 11 height 15
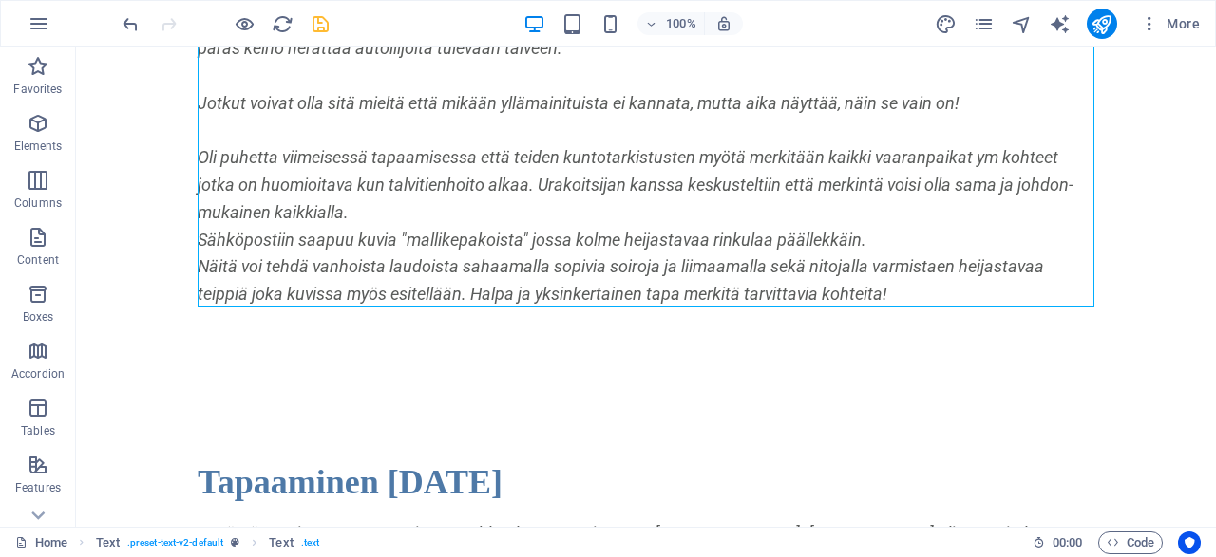
click at [322, 25] on icon "save" at bounding box center [321, 24] width 22 height 22
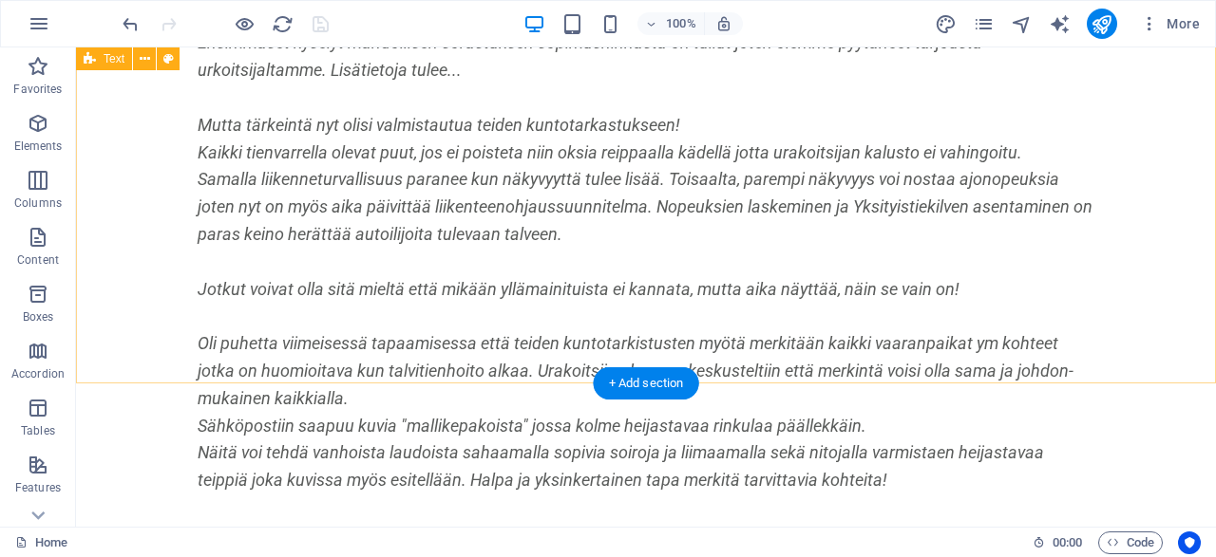
scroll to position [0, 0]
